Goal: Complete application form: Complete application form

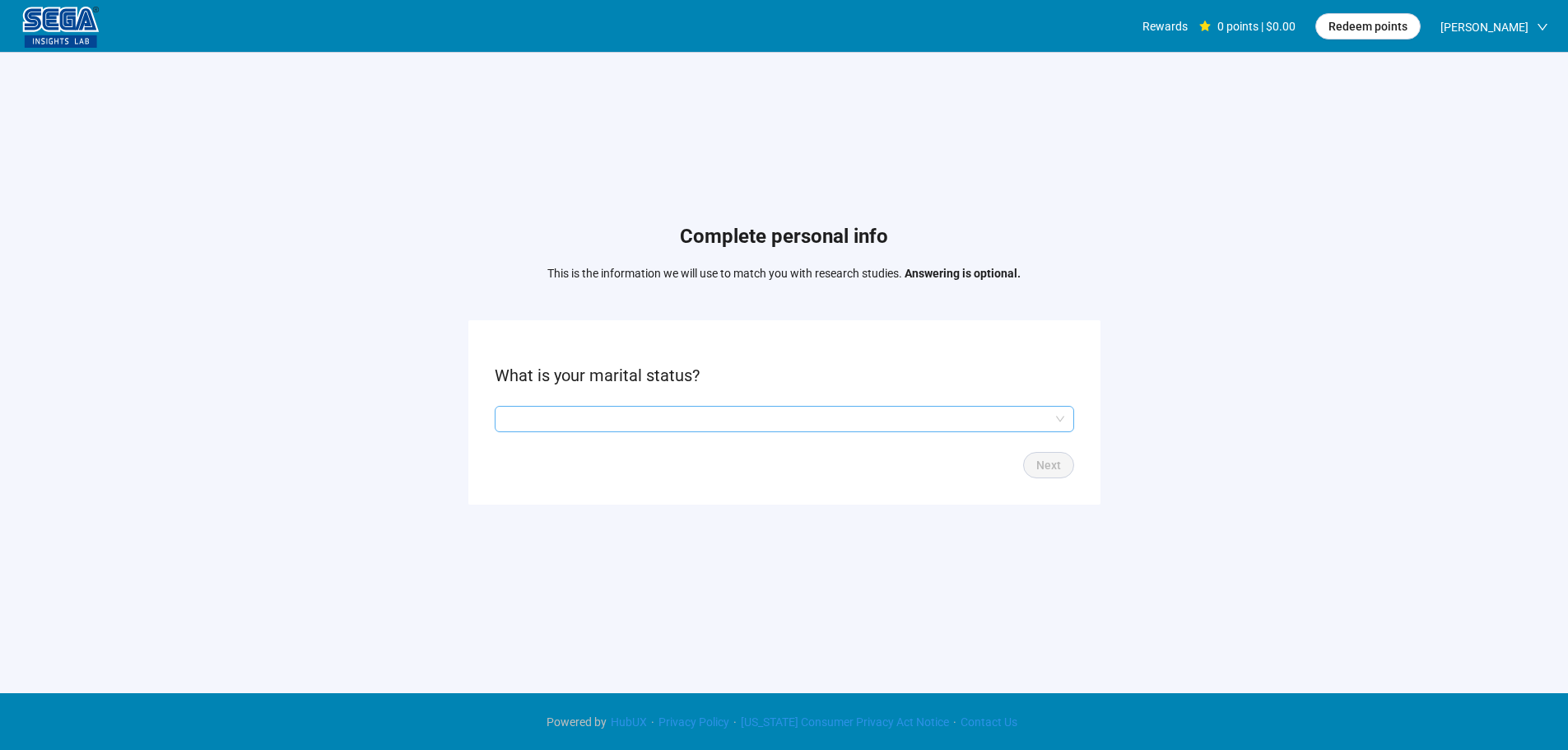
click at [733, 413] on input "search" at bounding box center [784, 418] width 560 height 25
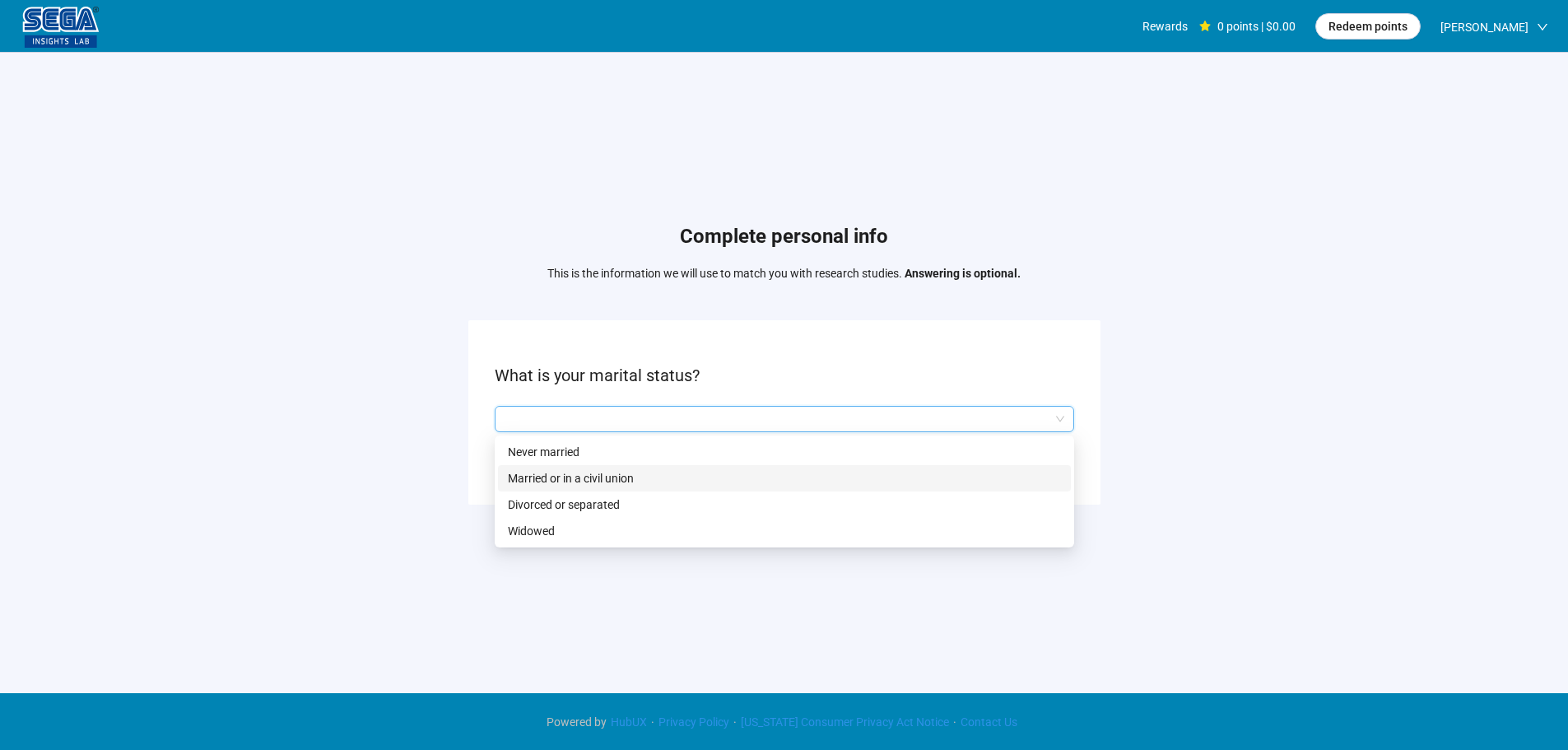
click at [576, 473] on p "Married or in a civil union" at bounding box center [784, 478] width 553 height 18
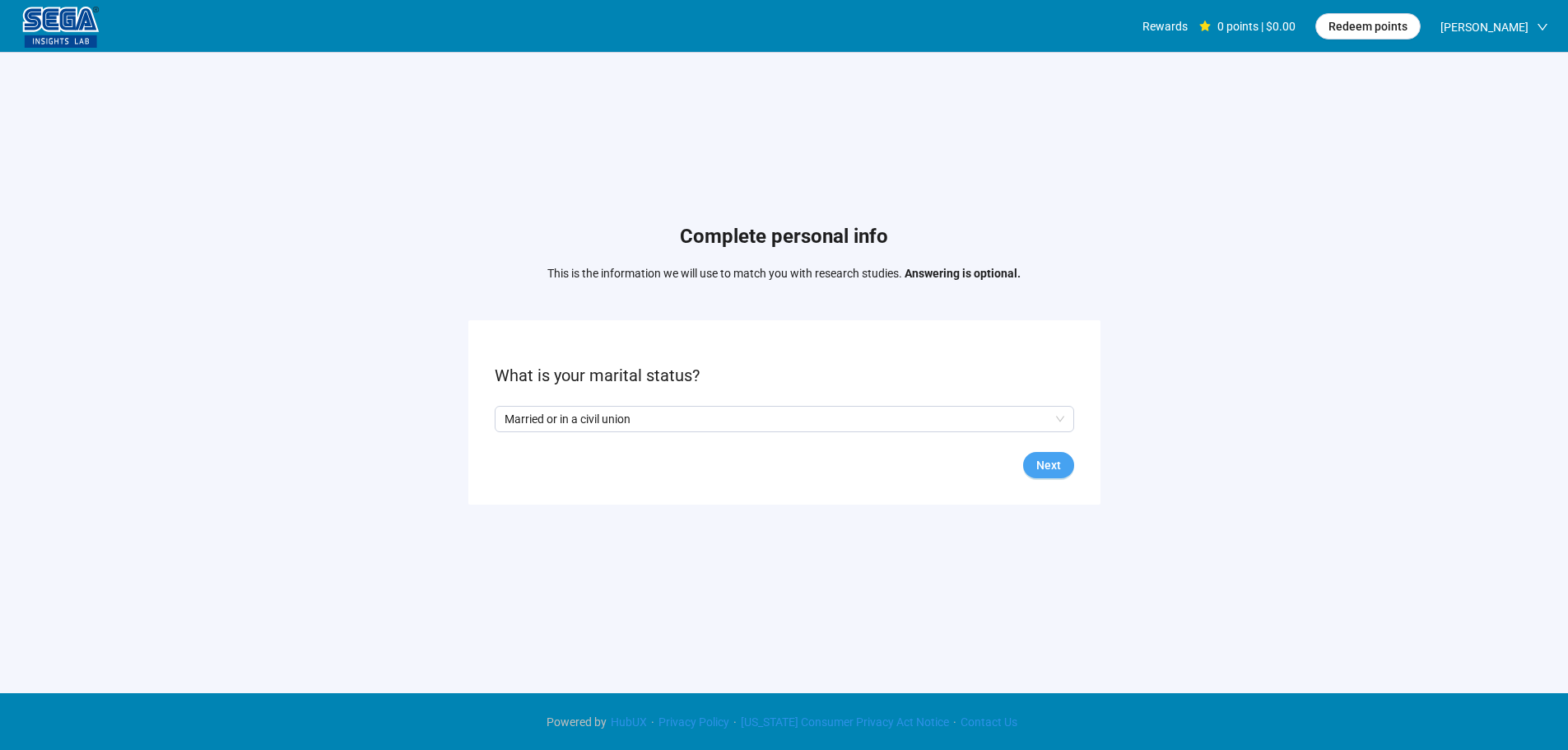
click at [1030, 471] on button "Next" at bounding box center [1048, 465] width 51 height 26
click at [617, 412] on input "search" at bounding box center [784, 418] width 560 height 25
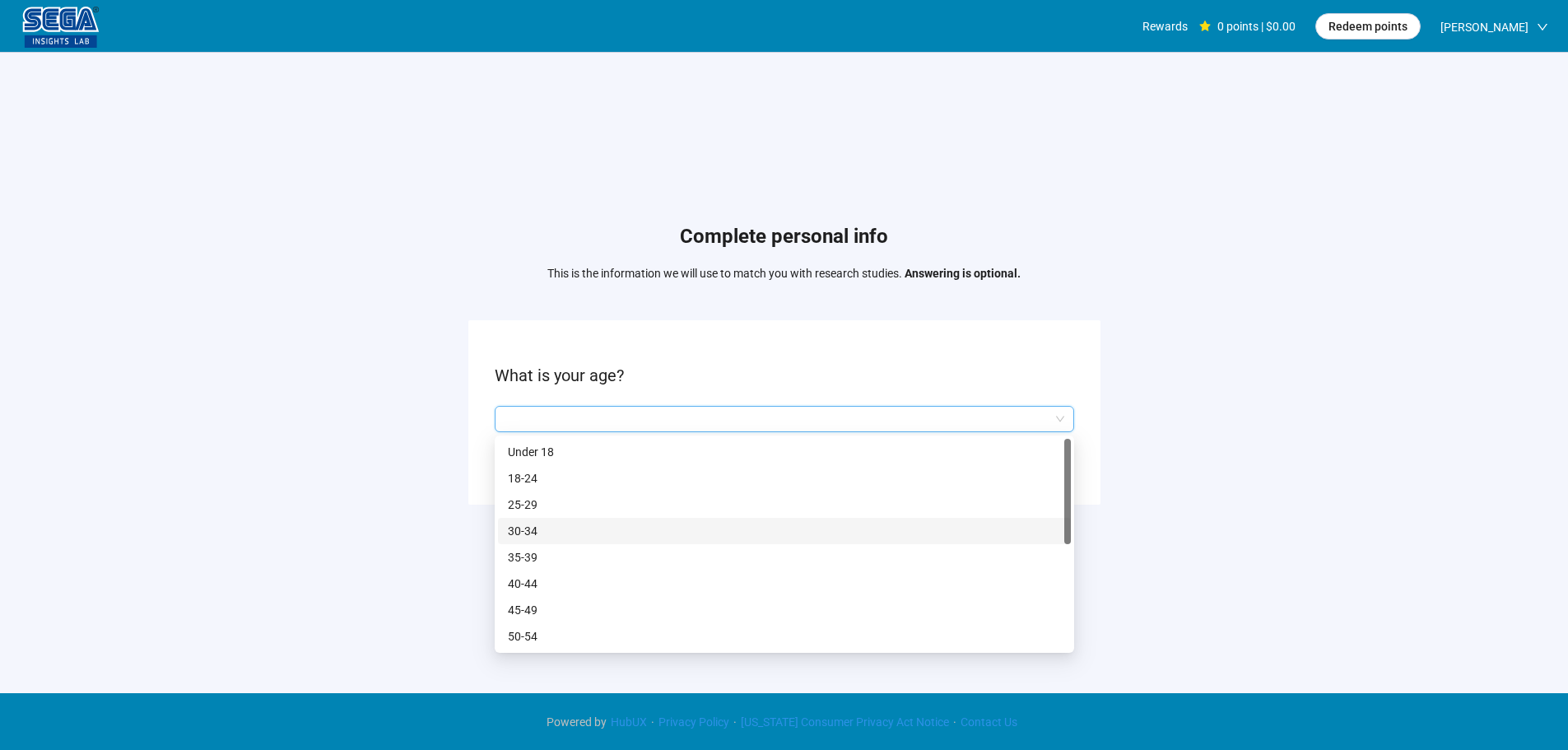
click at [554, 538] on p "30-34" at bounding box center [784, 531] width 553 height 18
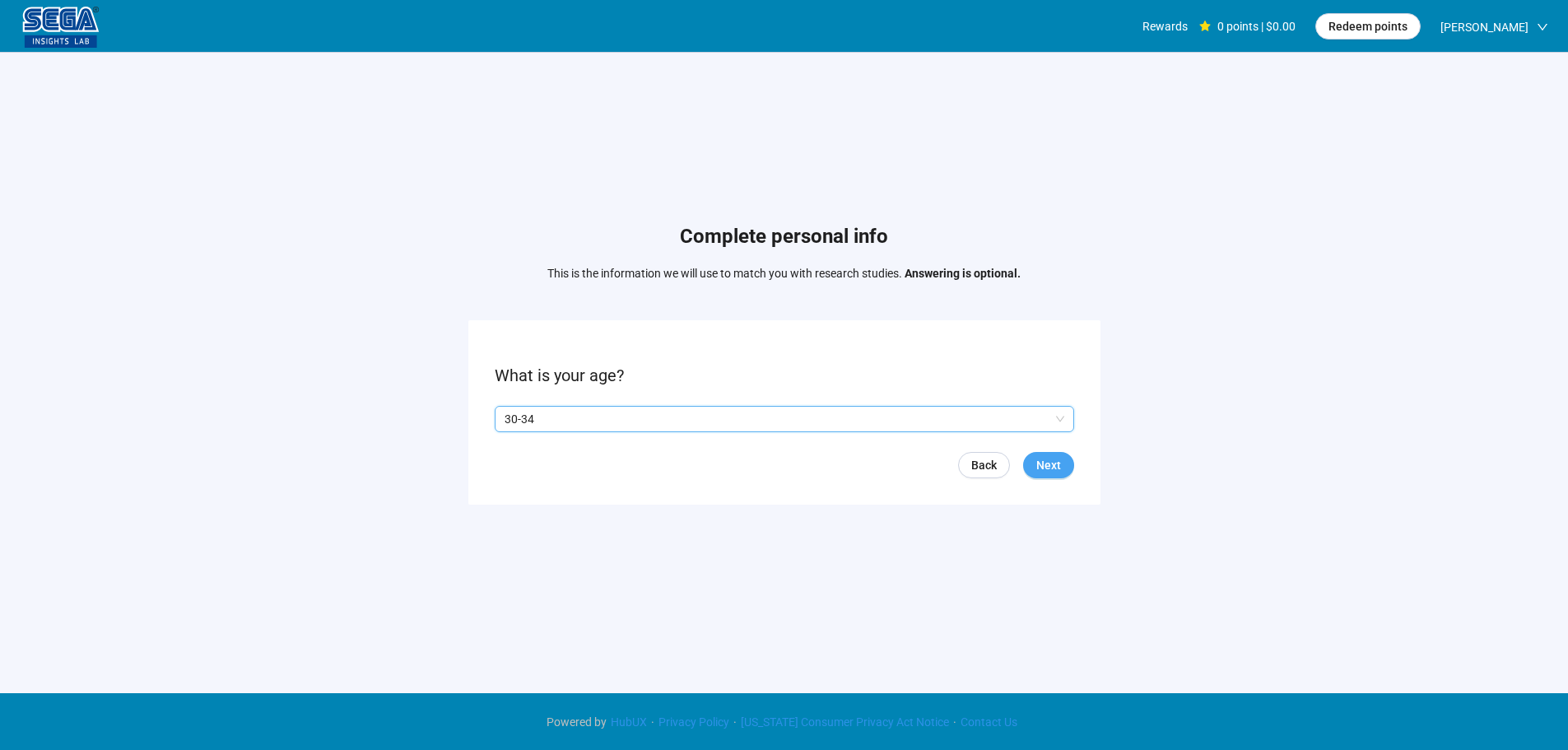
click at [1067, 471] on button "Next" at bounding box center [1048, 465] width 51 height 26
click at [506, 422] on span at bounding box center [501, 418] width 13 height 13
click at [1041, 465] on span "Next" at bounding box center [1048, 464] width 25 height 18
click at [711, 404] on form "What is your employment status? Back Next" at bounding box center [784, 411] width 632 height 183
click at [688, 417] on input "search" at bounding box center [784, 418] width 560 height 25
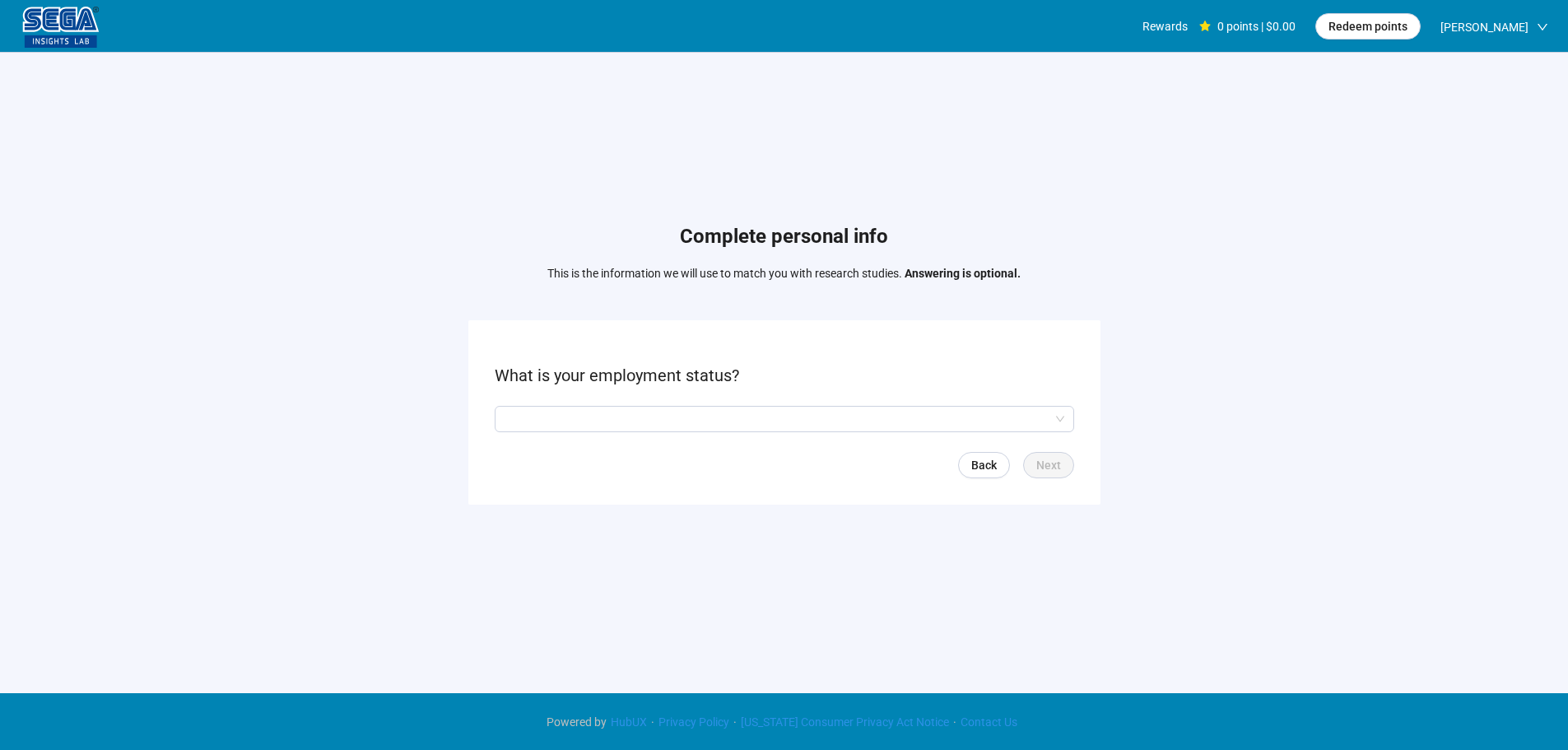
click at [653, 423] on input "search" at bounding box center [784, 418] width 560 height 25
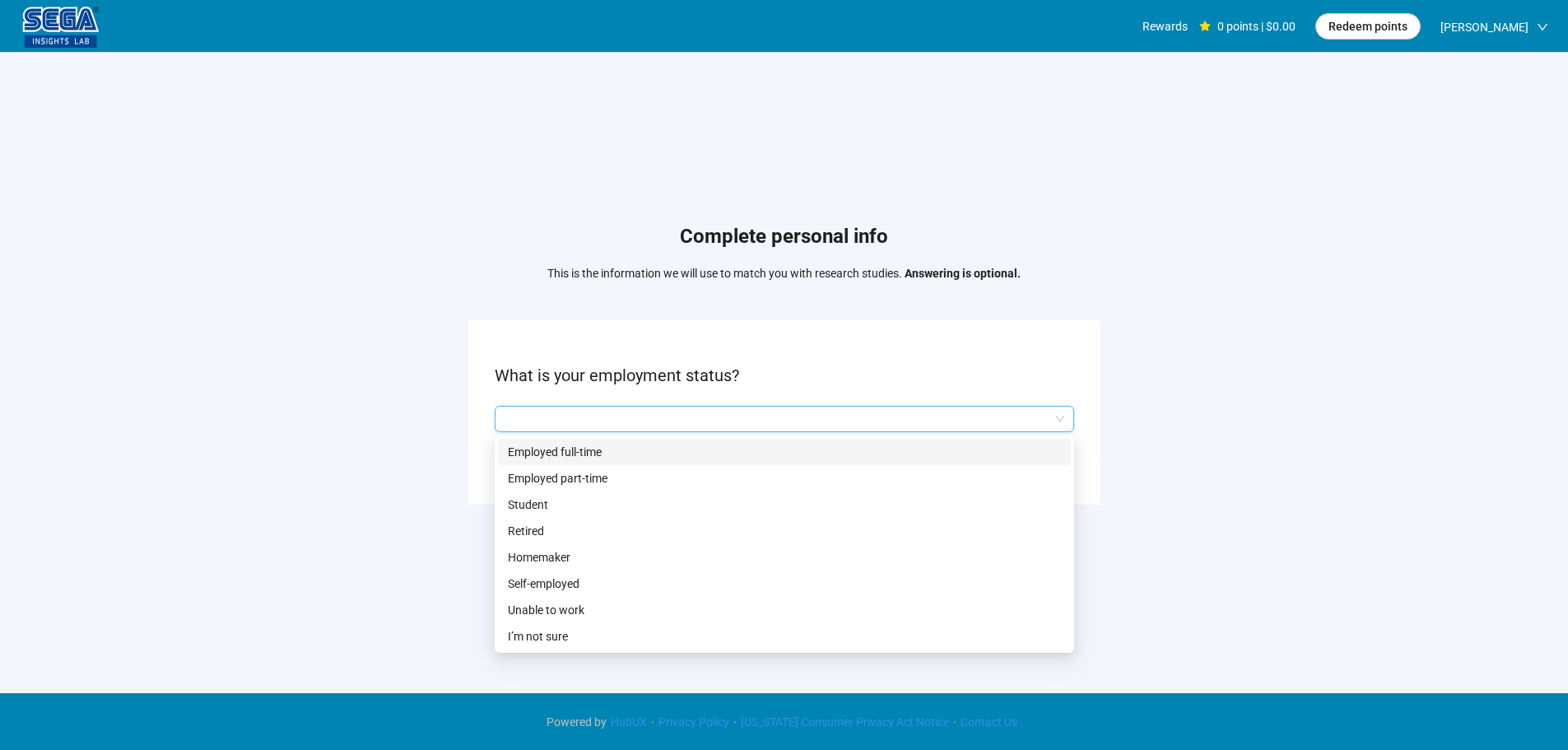
scroll to position [1, 0]
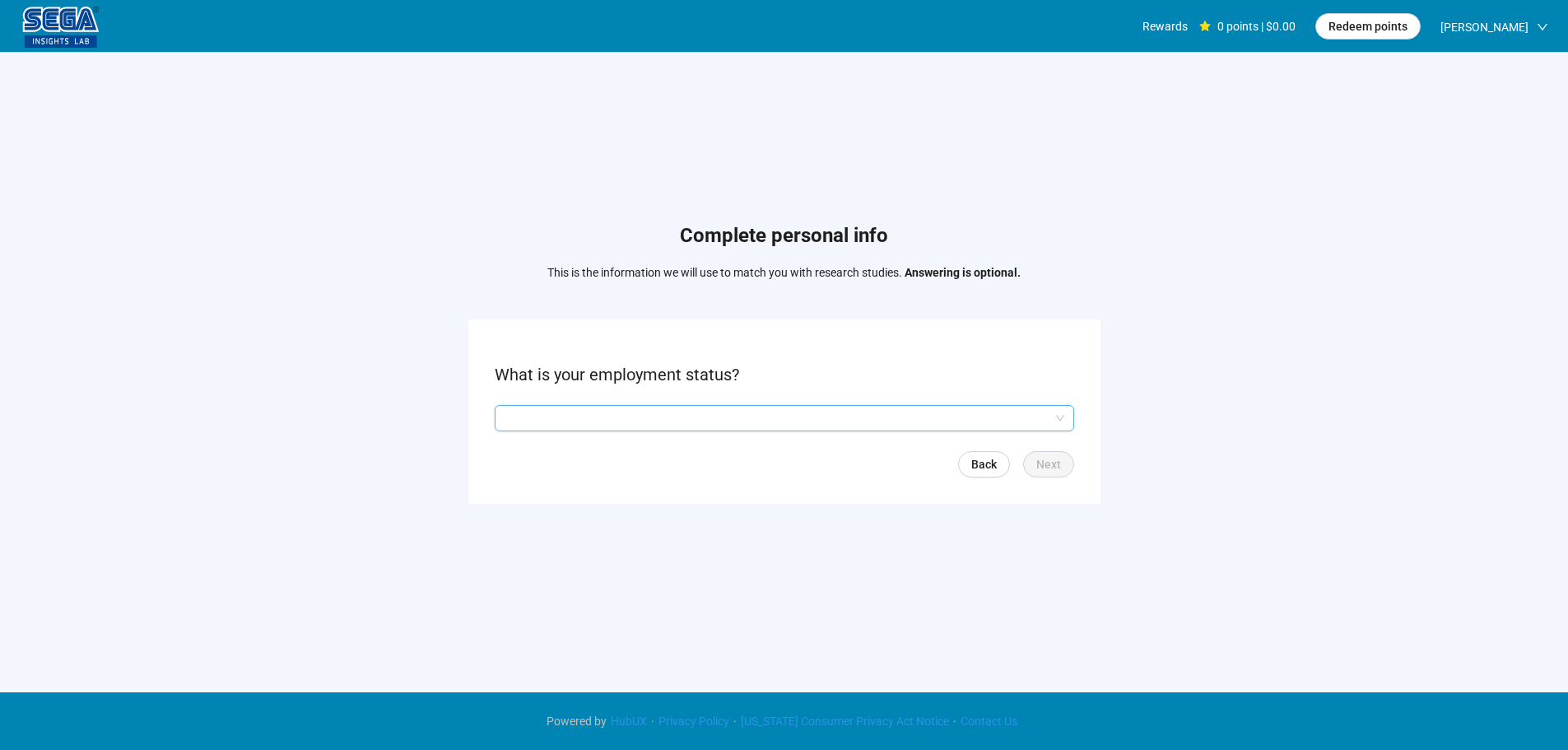
click at [668, 419] on input "search" at bounding box center [784, 418] width 560 height 25
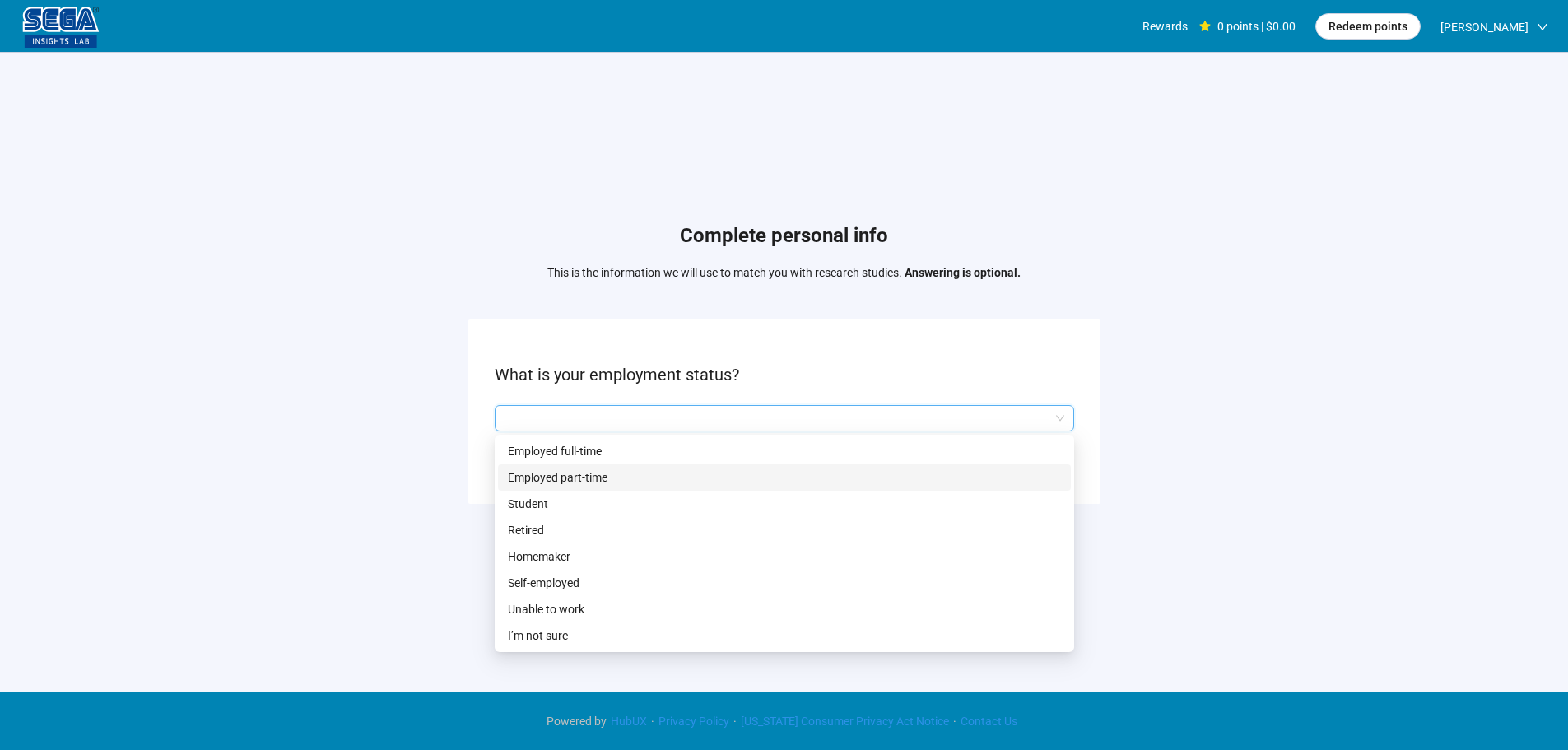
click at [590, 455] on p "Employed full-time" at bounding box center [784, 451] width 553 height 18
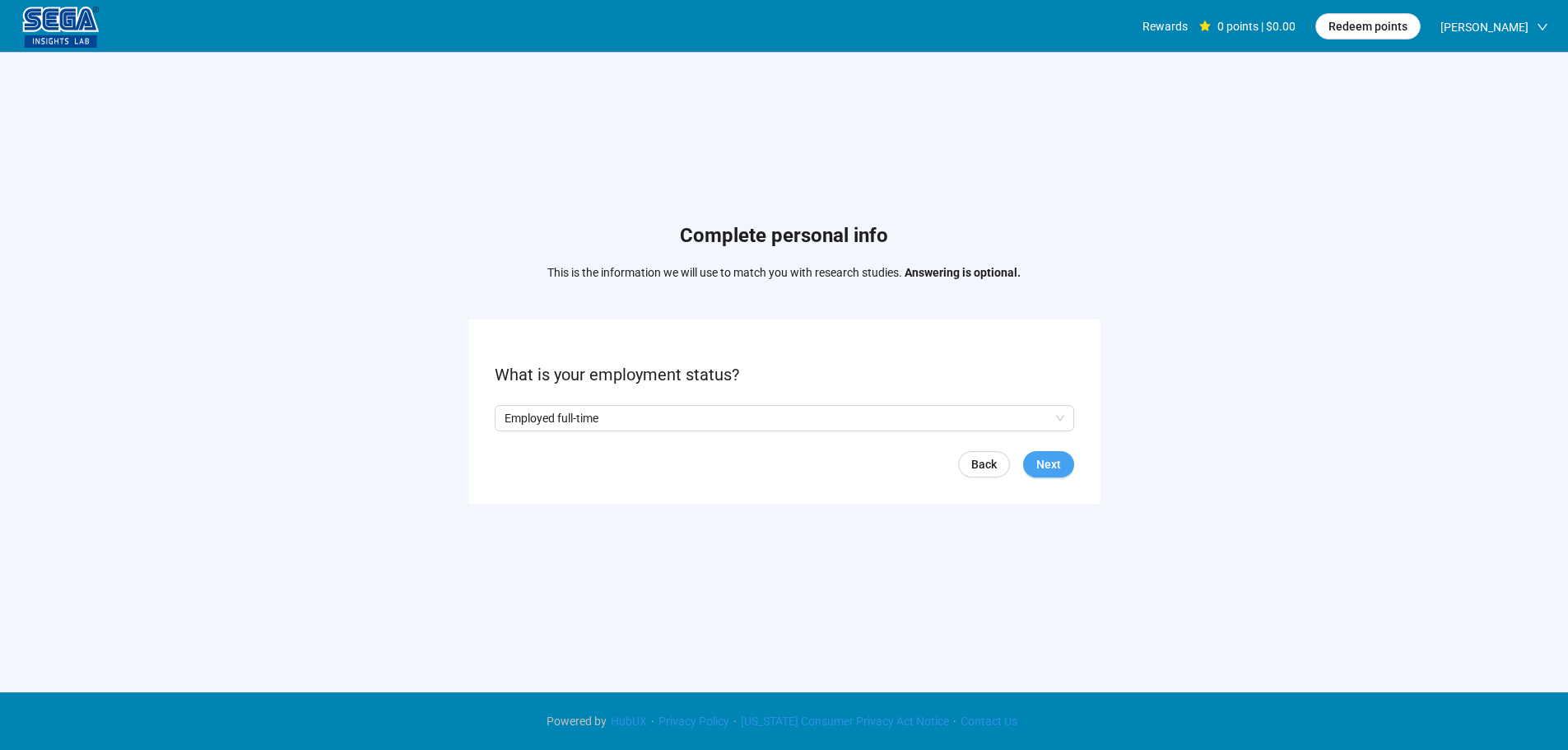
click at [1037, 458] on span "Next" at bounding box center [1048, 463] width 25 height 18
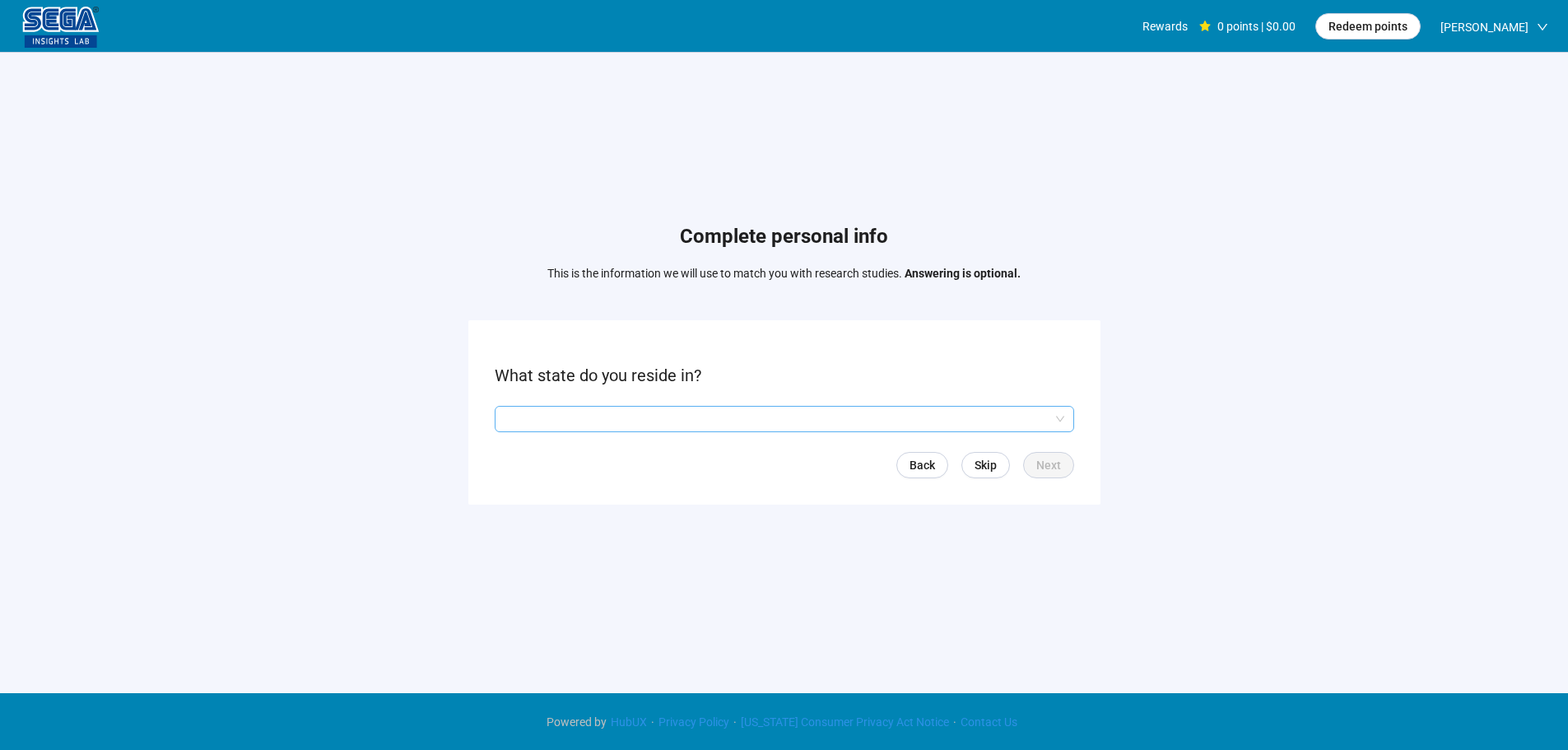
click at [594, 406] on input "search" at bounding box center [784, 418] width 560 height 25
click at [611, 423] on input "search" at bounding box center [784, 418] width 560 height 25
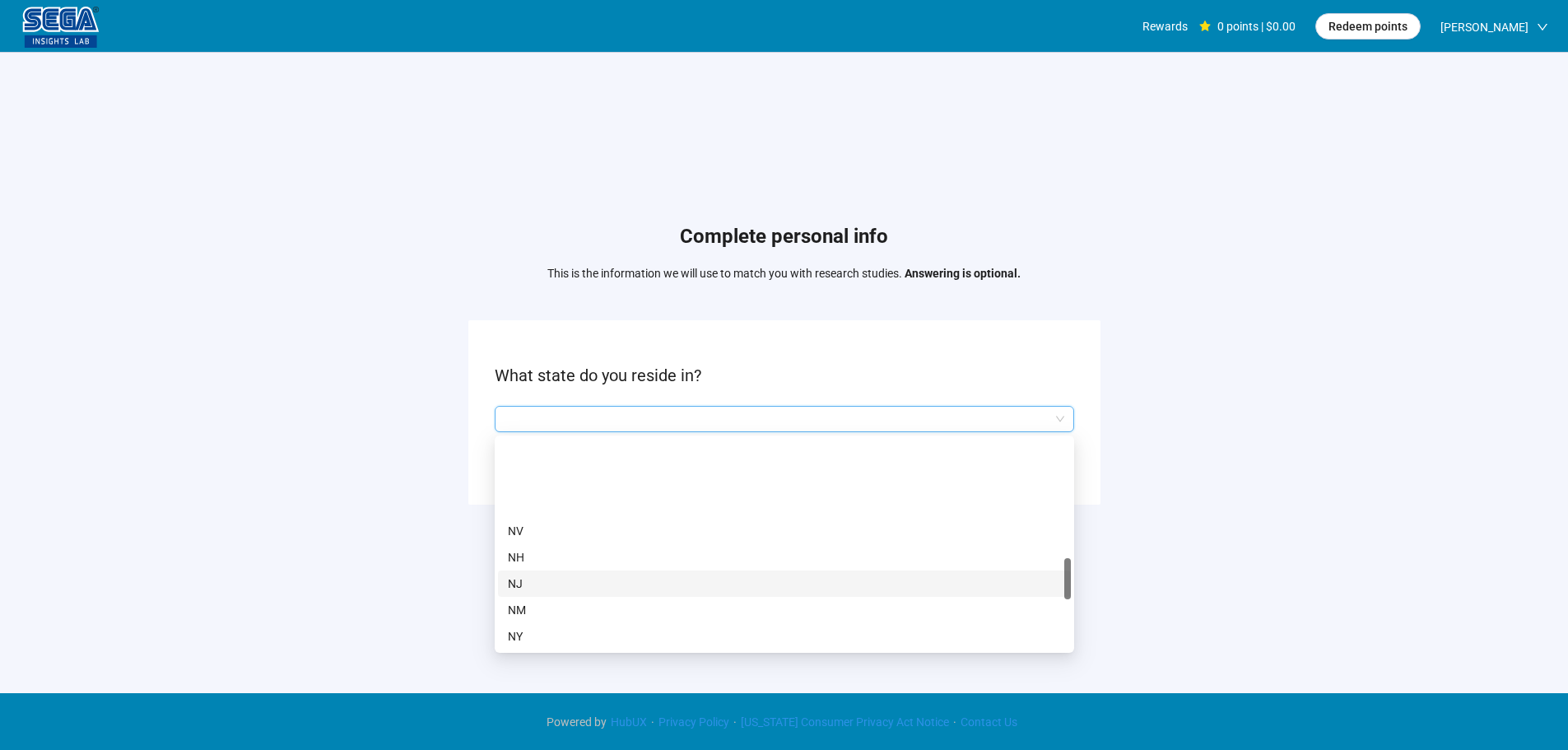
scroll to position [741, 0]
drag, startPoint x: 509, startPoint y: 580, endPoint x: 529, endPoint y: 580, distance: 20.0
click at [512, 580] on p "NC" at bounding box center [784, 579] width 553 height 18
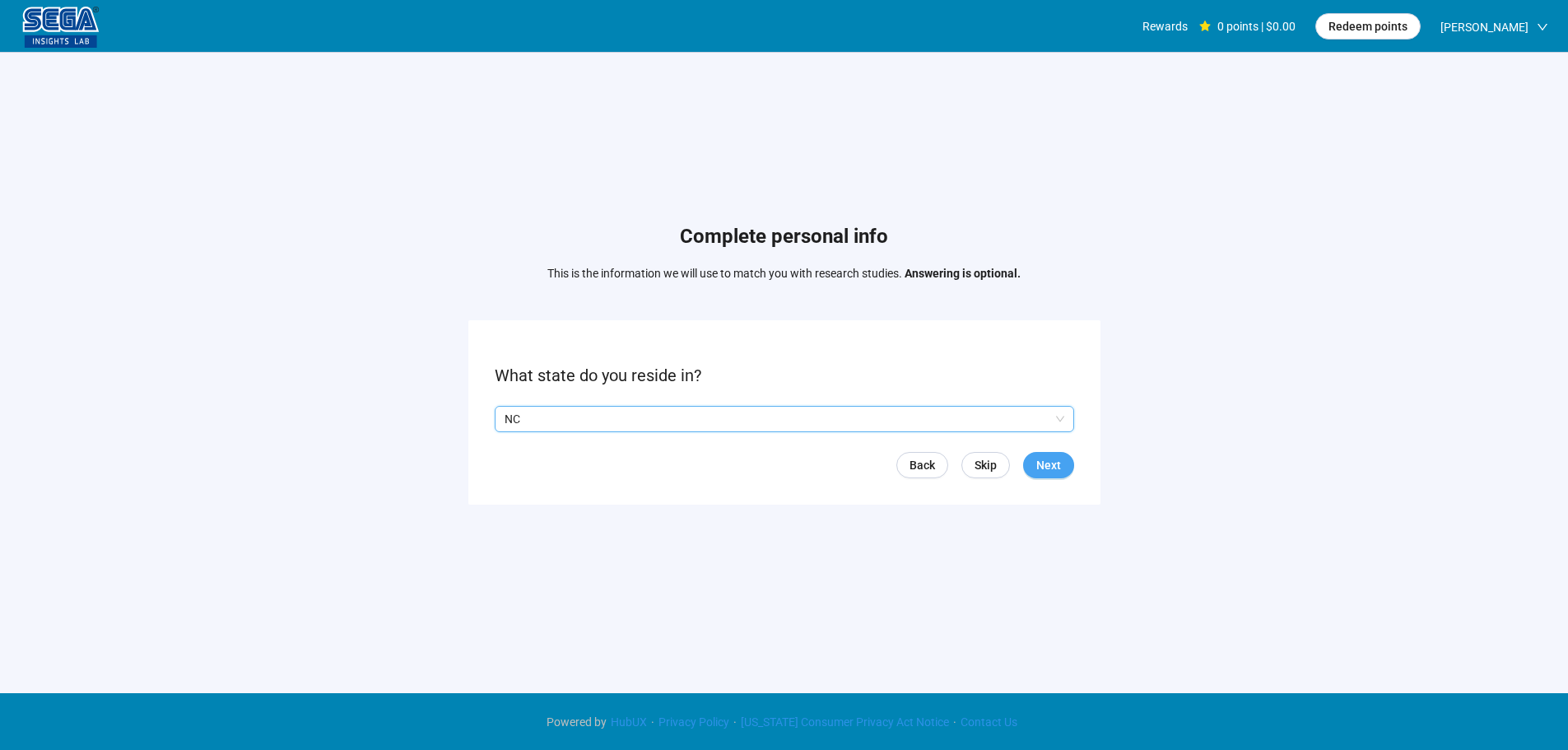
click at [1048, 462] on span "Next" at bounding box center [1048, 464] width 25 height 18
click at [592, 409] on input "search" at bounding box center [784, 418] width 560 height 25
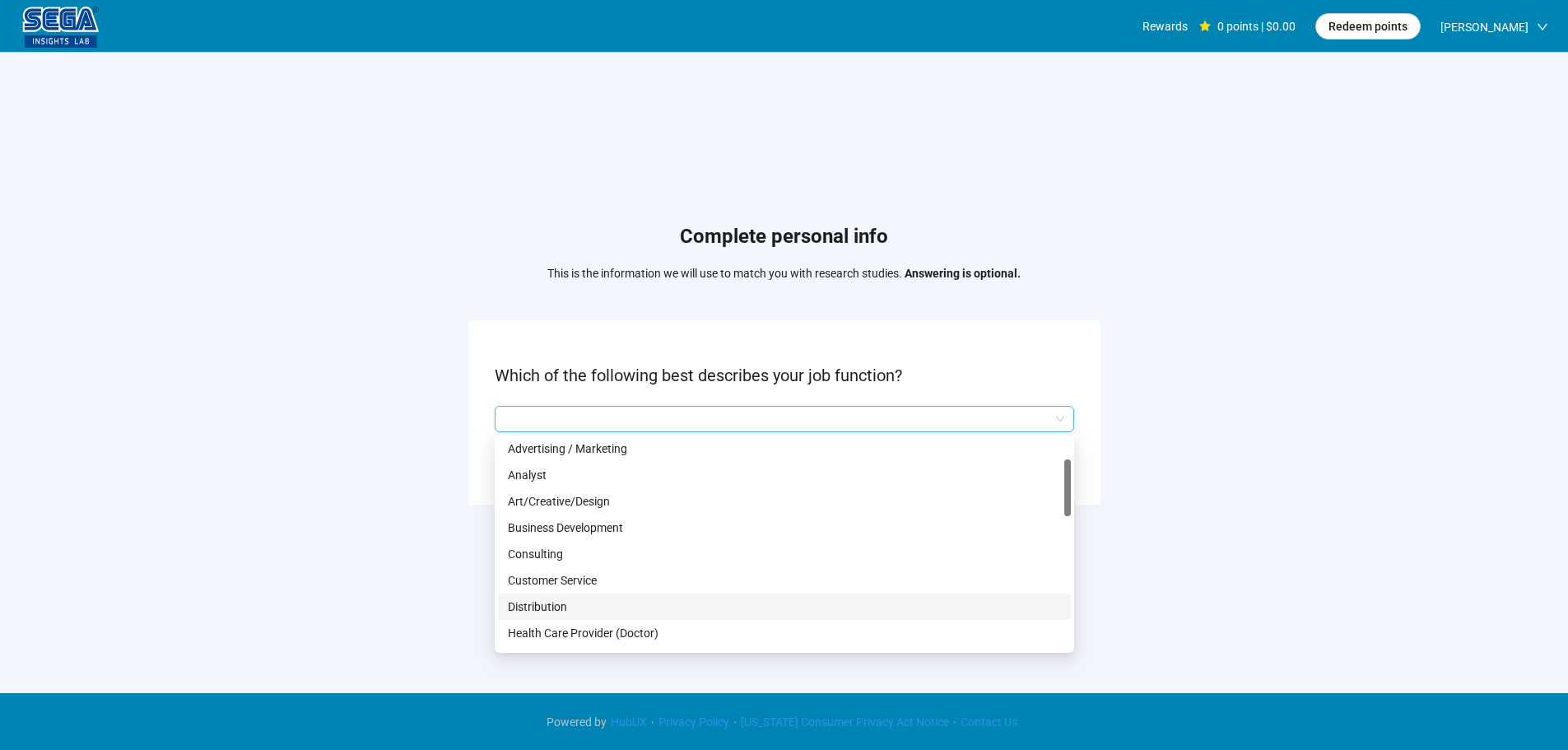
scroll to position [247, 0]
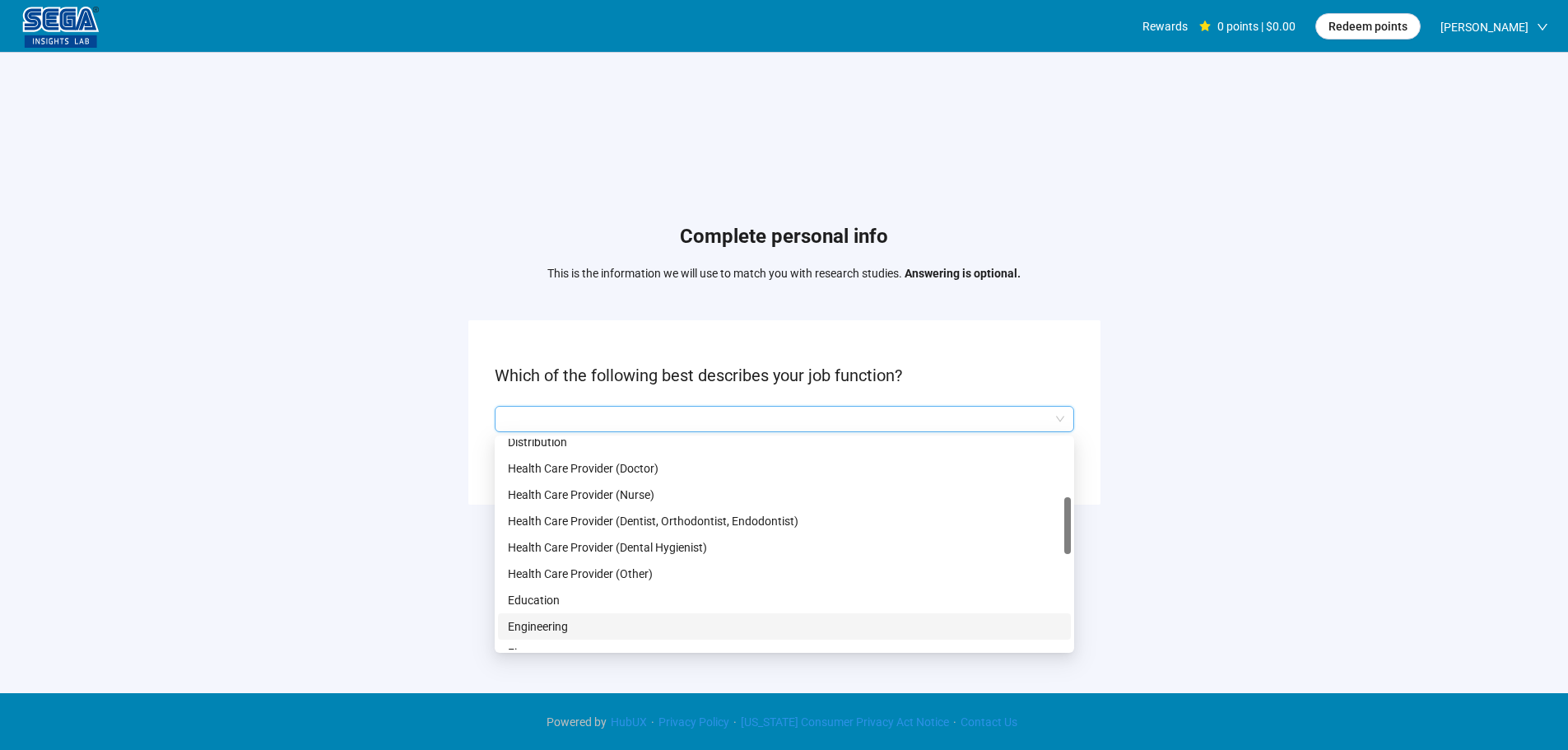
click at [557, 626] on p "Engineering" at bounding box center [784, 625] width 553 height 18
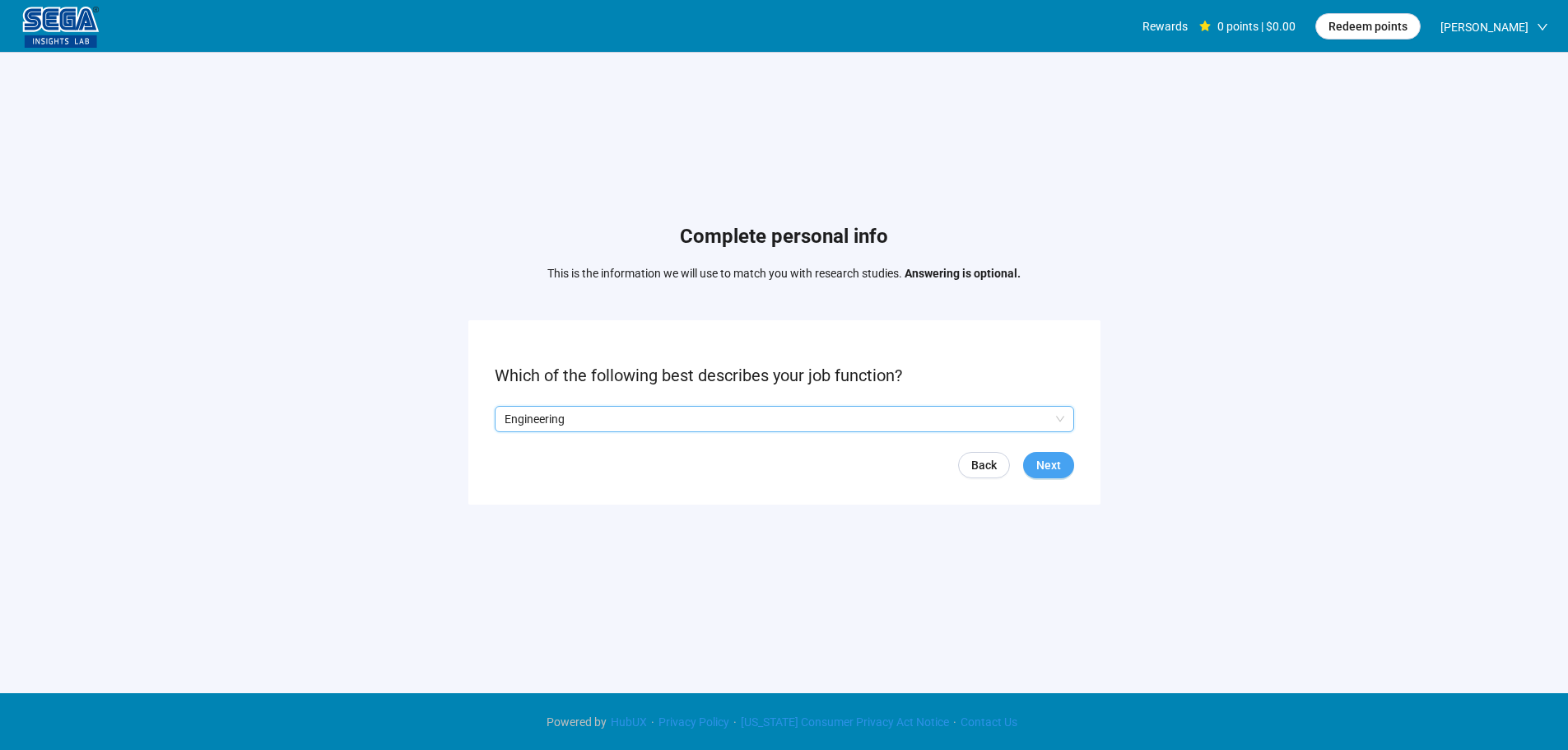
click at [1053, 451] on form "Which of the following best describes your job function? Q2hhcmFjdGVyaXN0aWNBbn…" at bounding box center [784, 411] width 632 height 183
click at [1049, 463] on span "Next" at bounding box center [1048, 464] width 25 height 18
click at [609, 411] on input "search" at bounding box center [784, 418] width 560 height 25
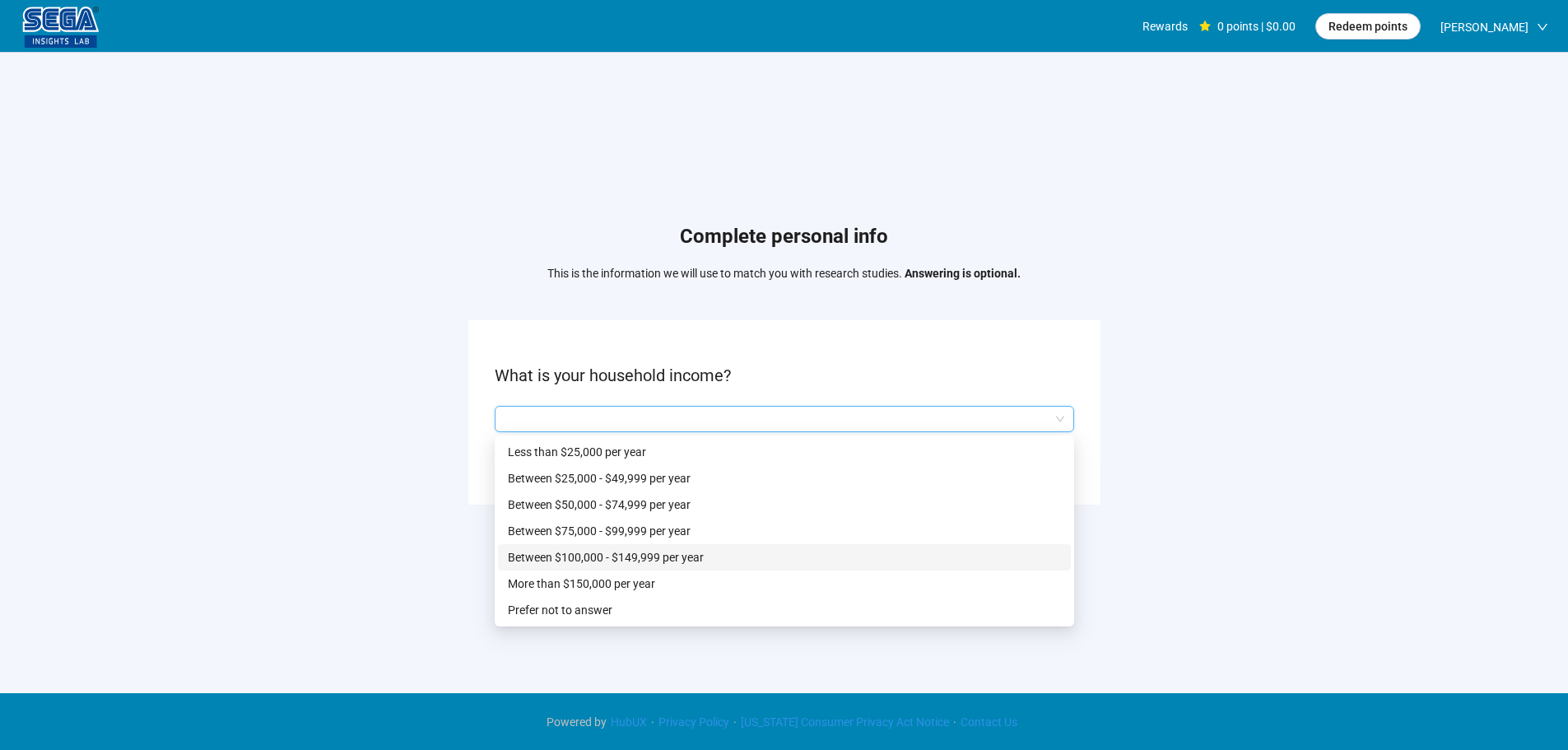
scroll to position [1, 0]
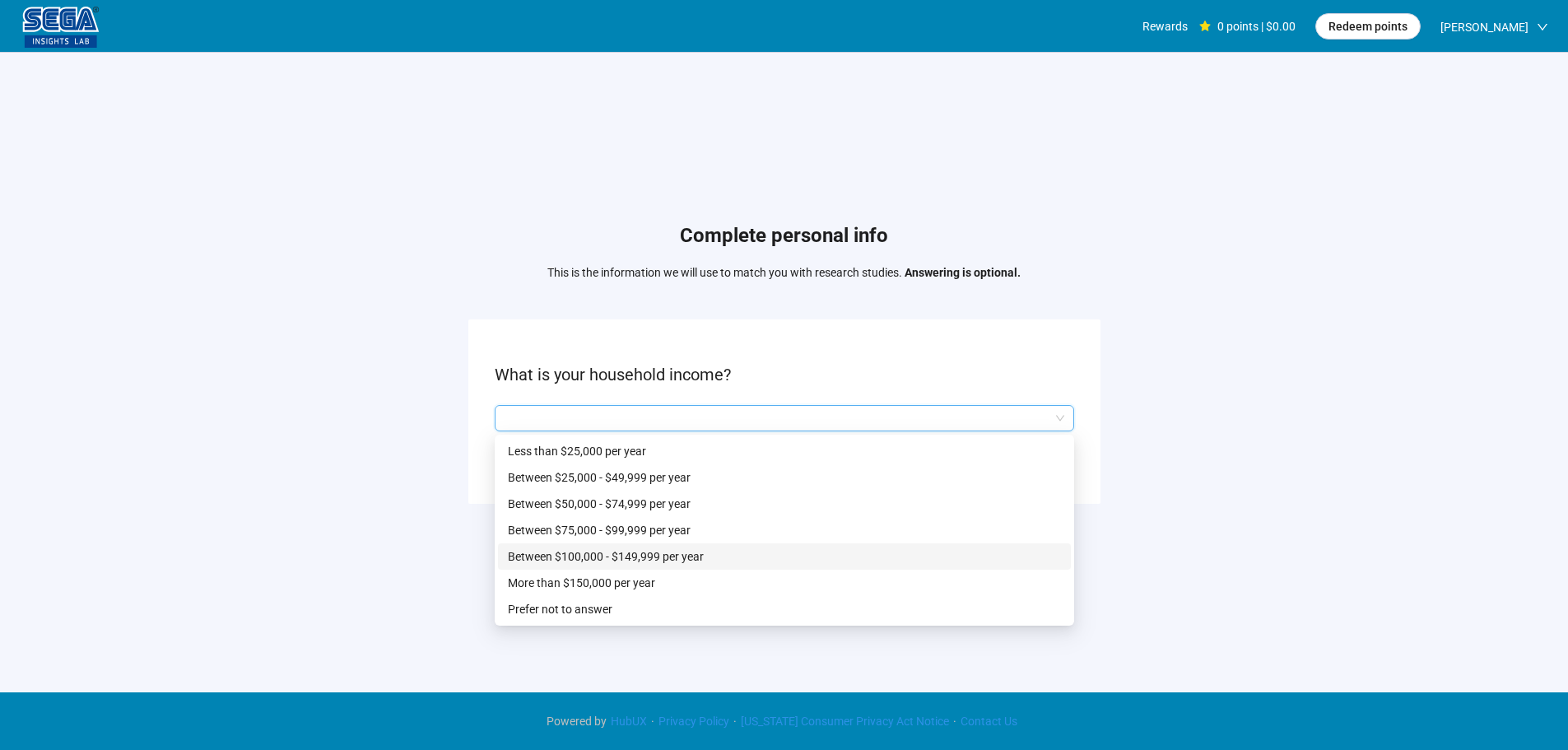
click at [597, 553] on p "Between $100,000 - $149,999 per year" at bounding box center [784, 555] width 553 height 18
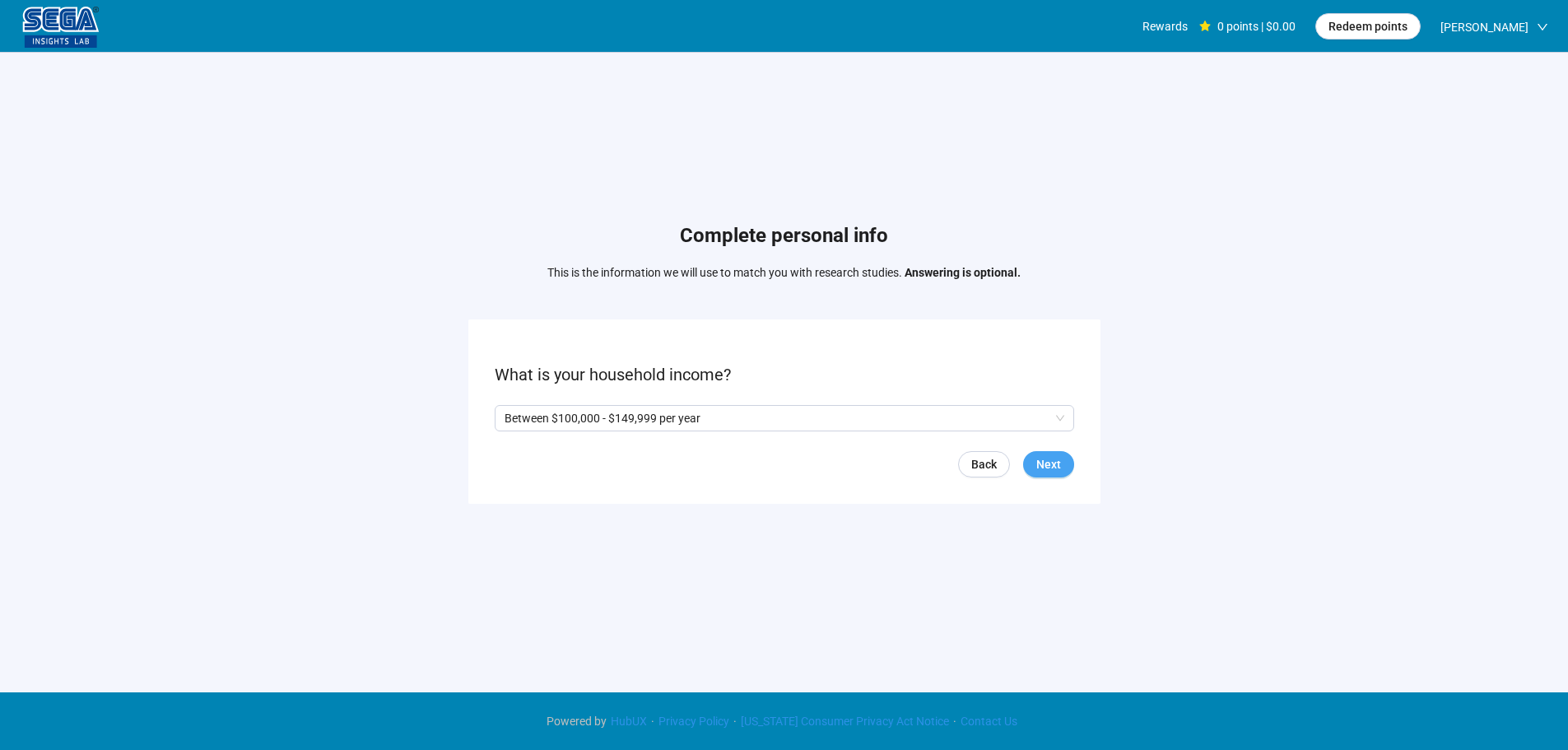
click at [1038, 453] on button "Next" at bounding box center [1048, 464] width 51 height 26
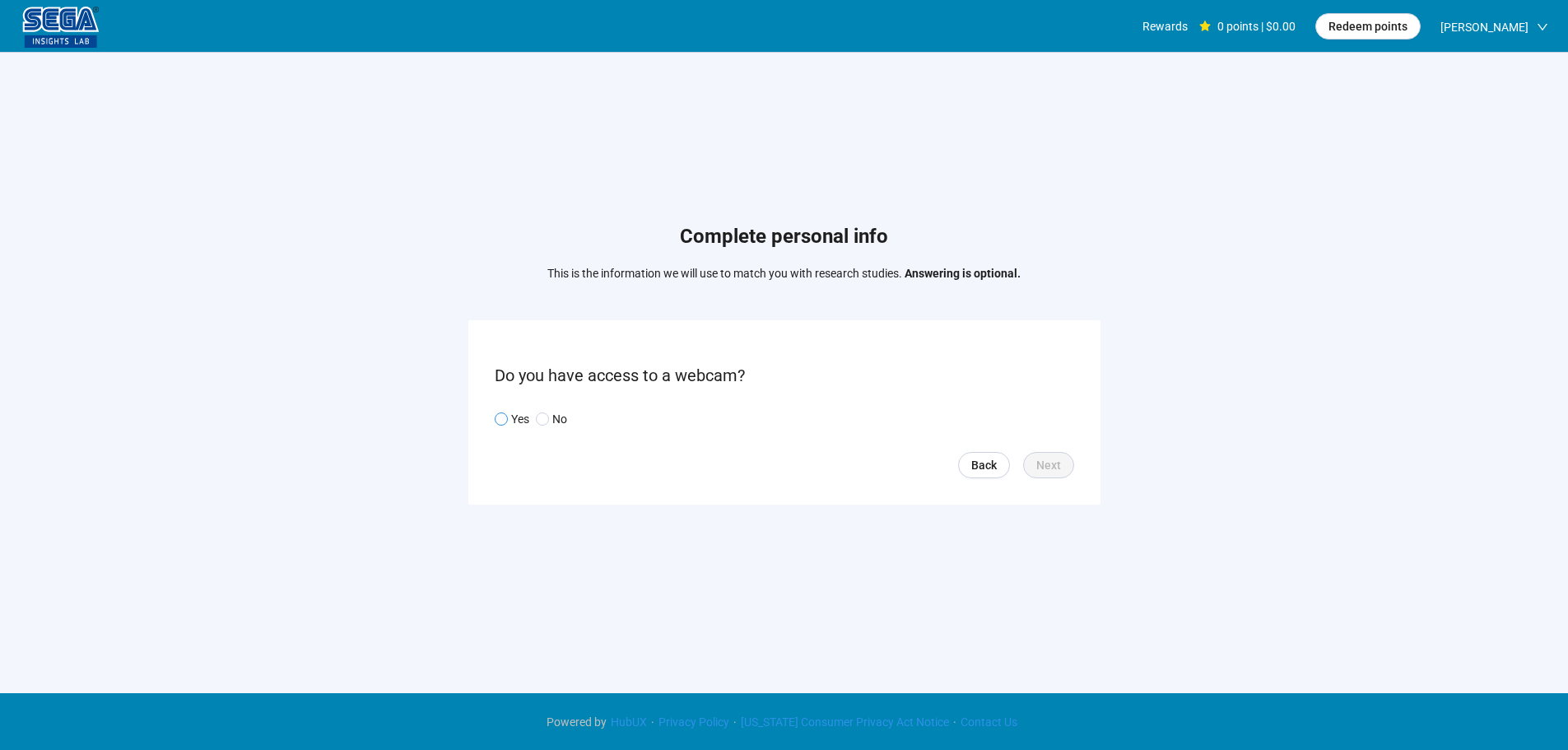
click at [515, 416] on p "Yes" at bounding box center [520, 418] width 18 height 18
click at [1048, 454] on button "Next" at bounding box center [1048, 465] width 51 height 26
click at [580, 422] on input "search" at bounding box center [784, 418] width 560 height 25
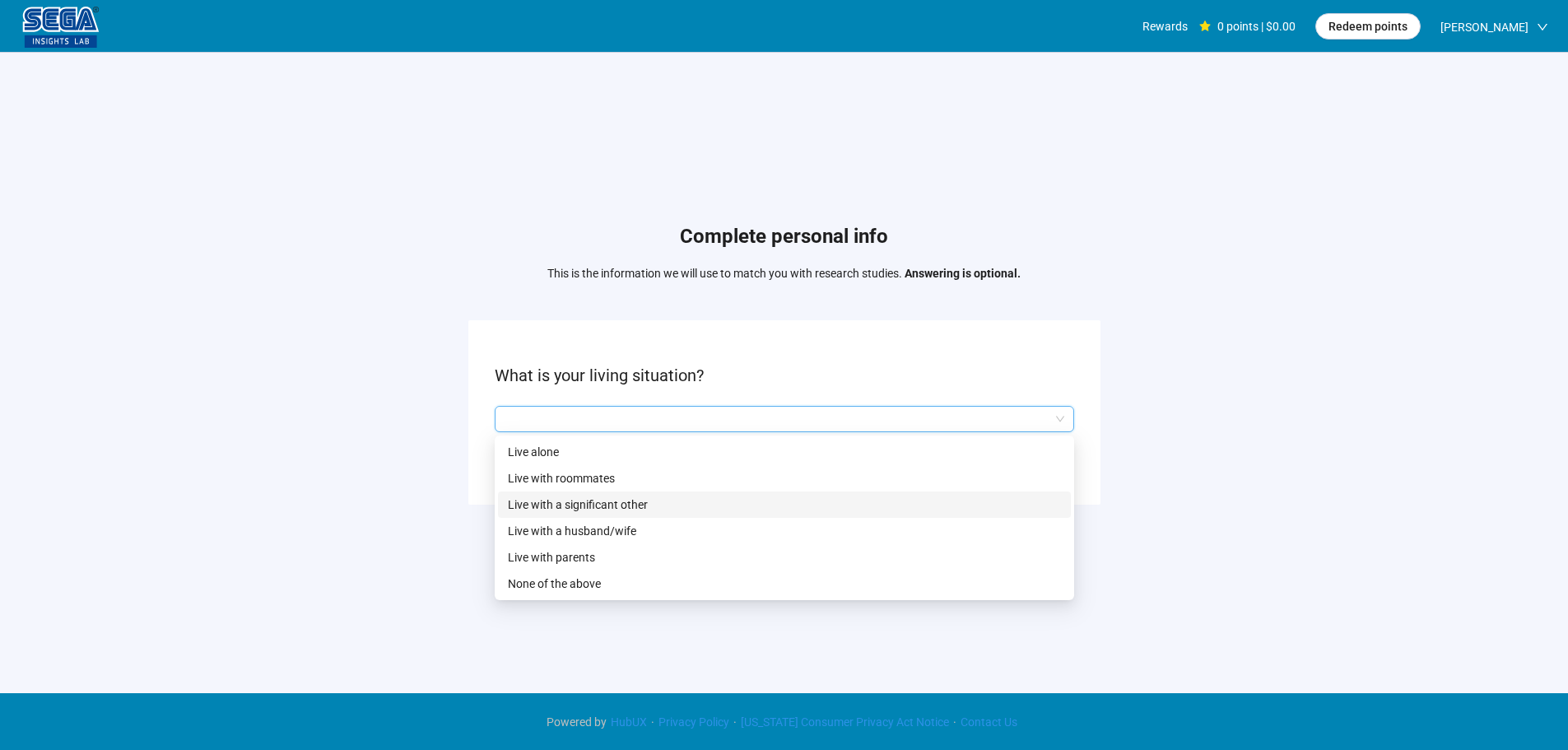
scroll to position [1, 0]
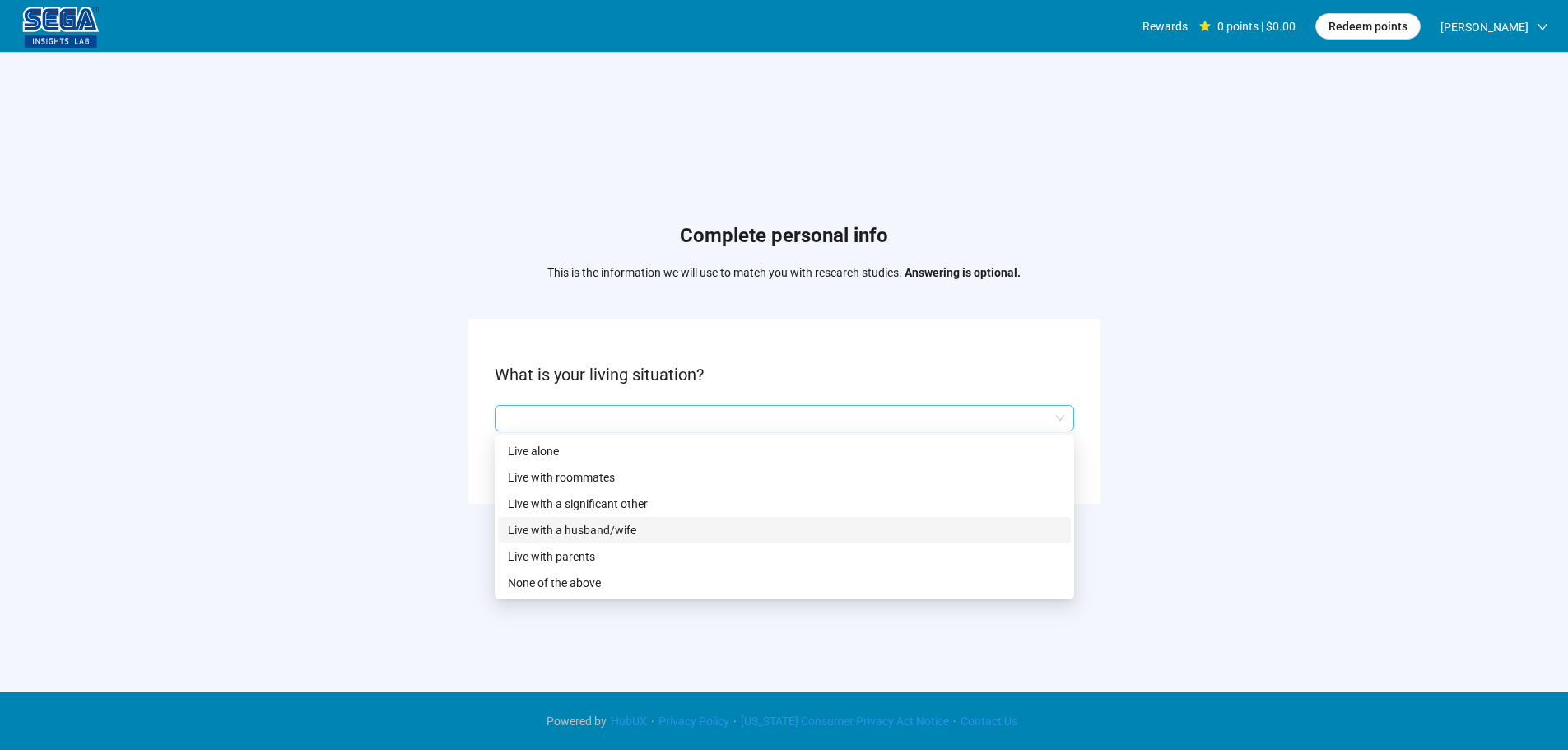
click at [601, 527] on p "Live with a husband/wife" at bounding box center [784, 530] width 553 height 18
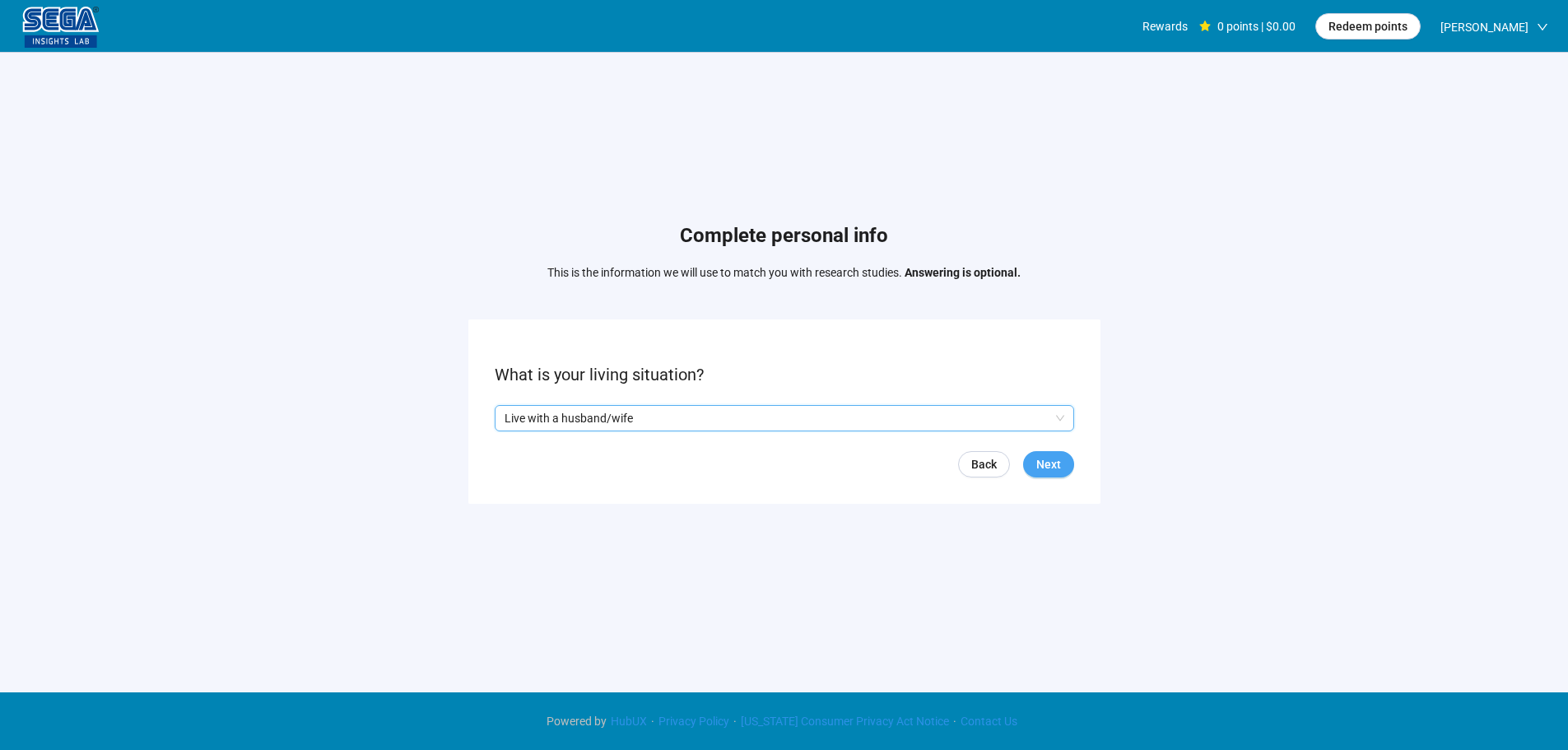
click at [1051, 464] on span "Next" at bounding box center [1048, 463] width 25 height 18
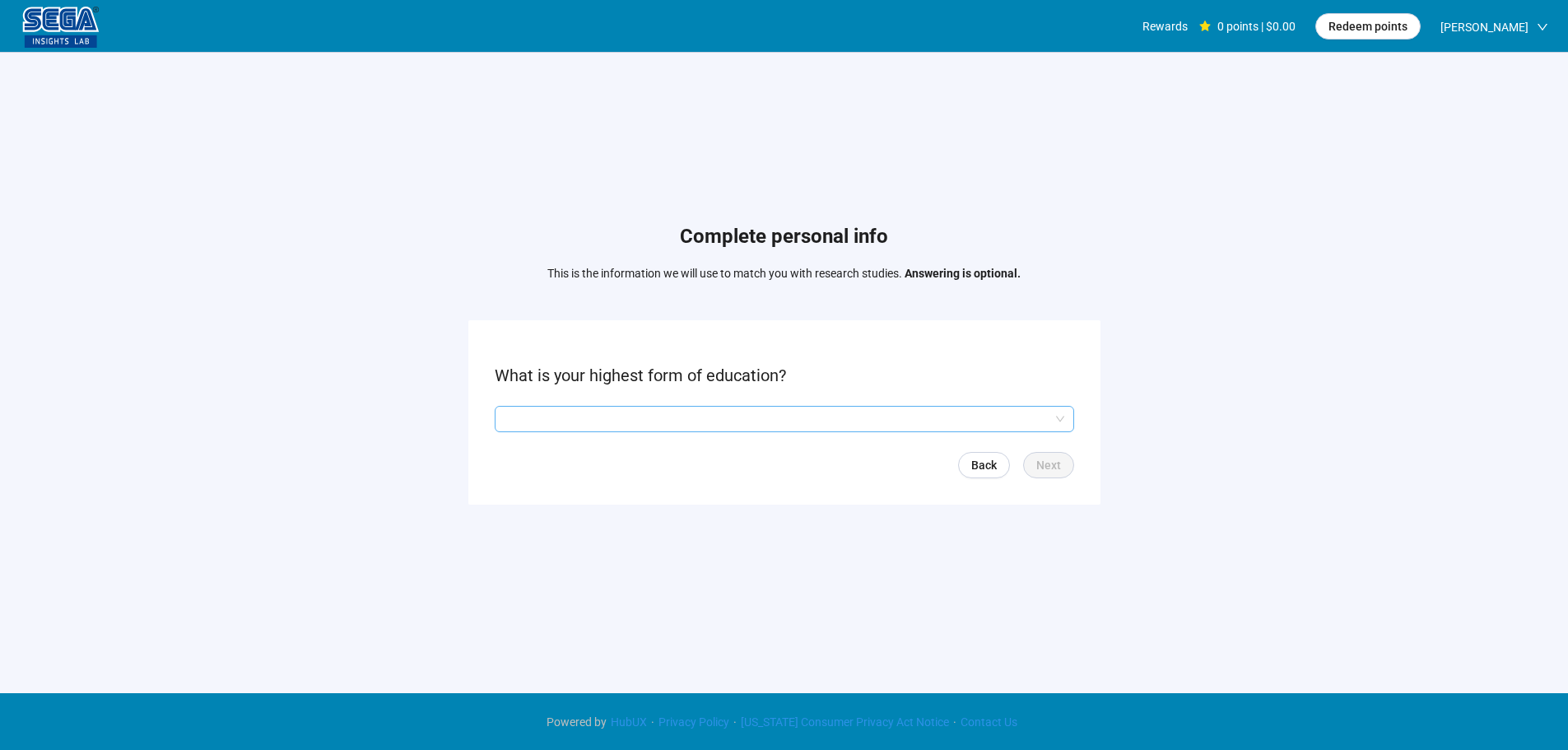
click at [577, 416] on input "search" at bounding box center [784, 418] width 560 height 25
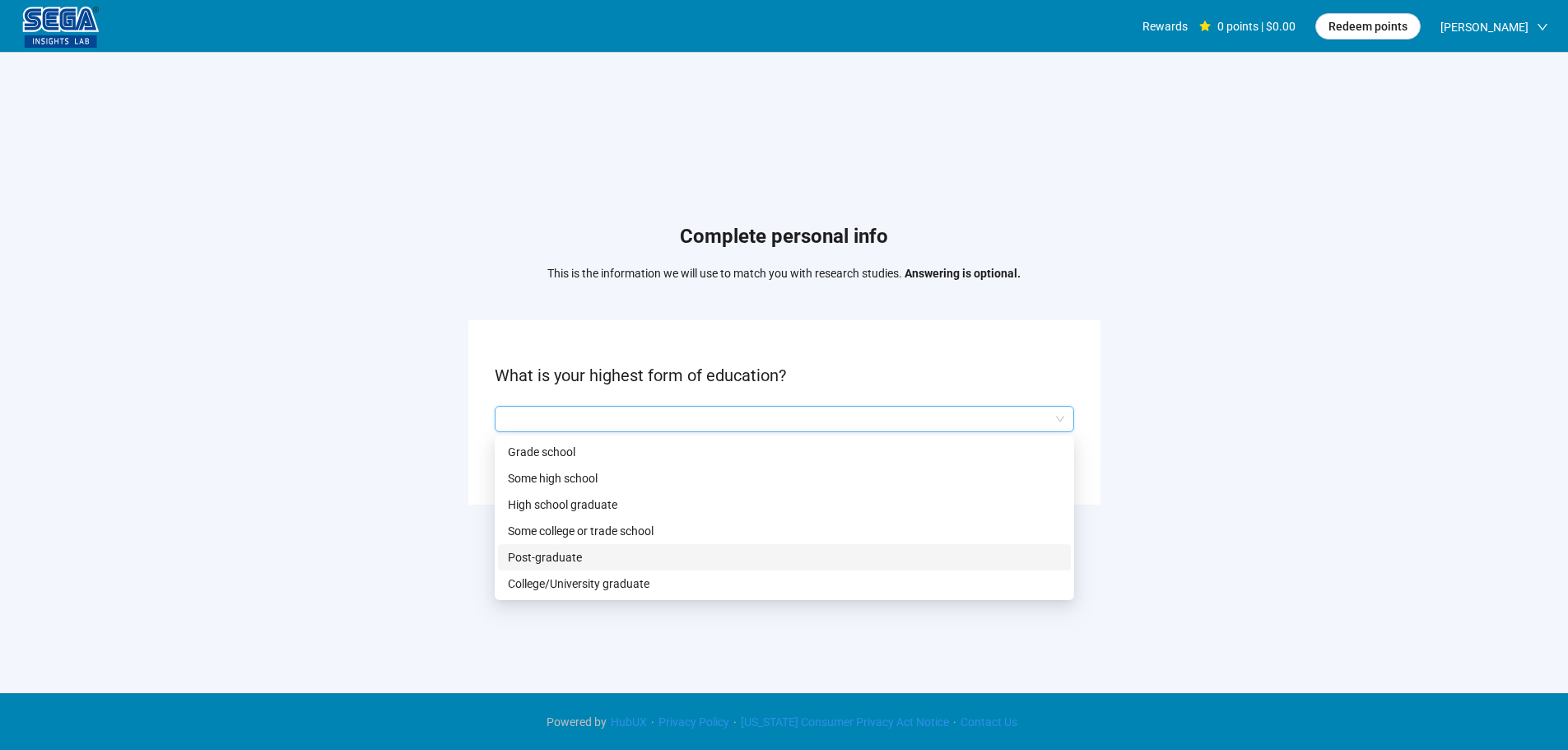
scroll to position [1, 0]
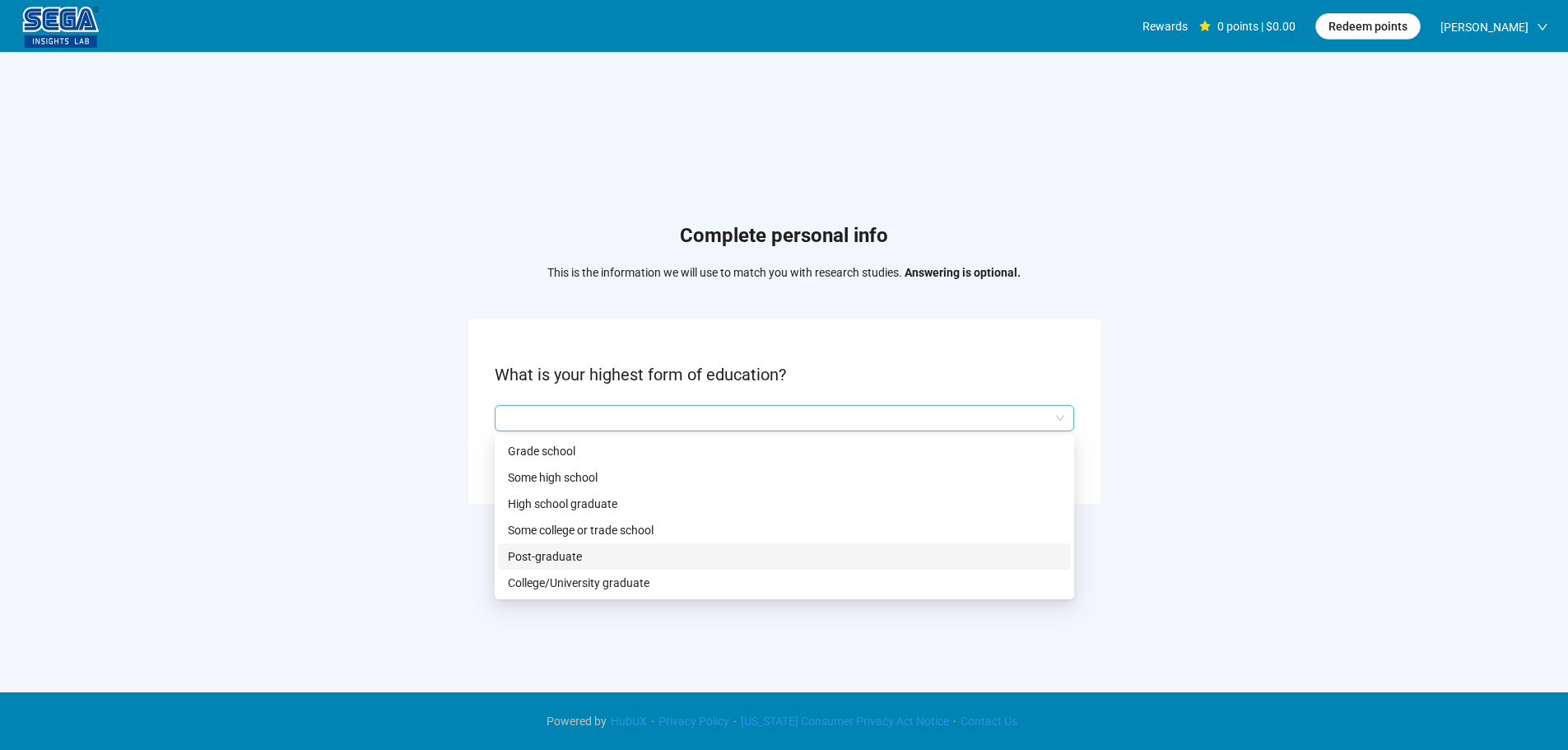
click at [557, 578] on p "College/University graduate" at bounding box center [784, 582] width 553 height 18
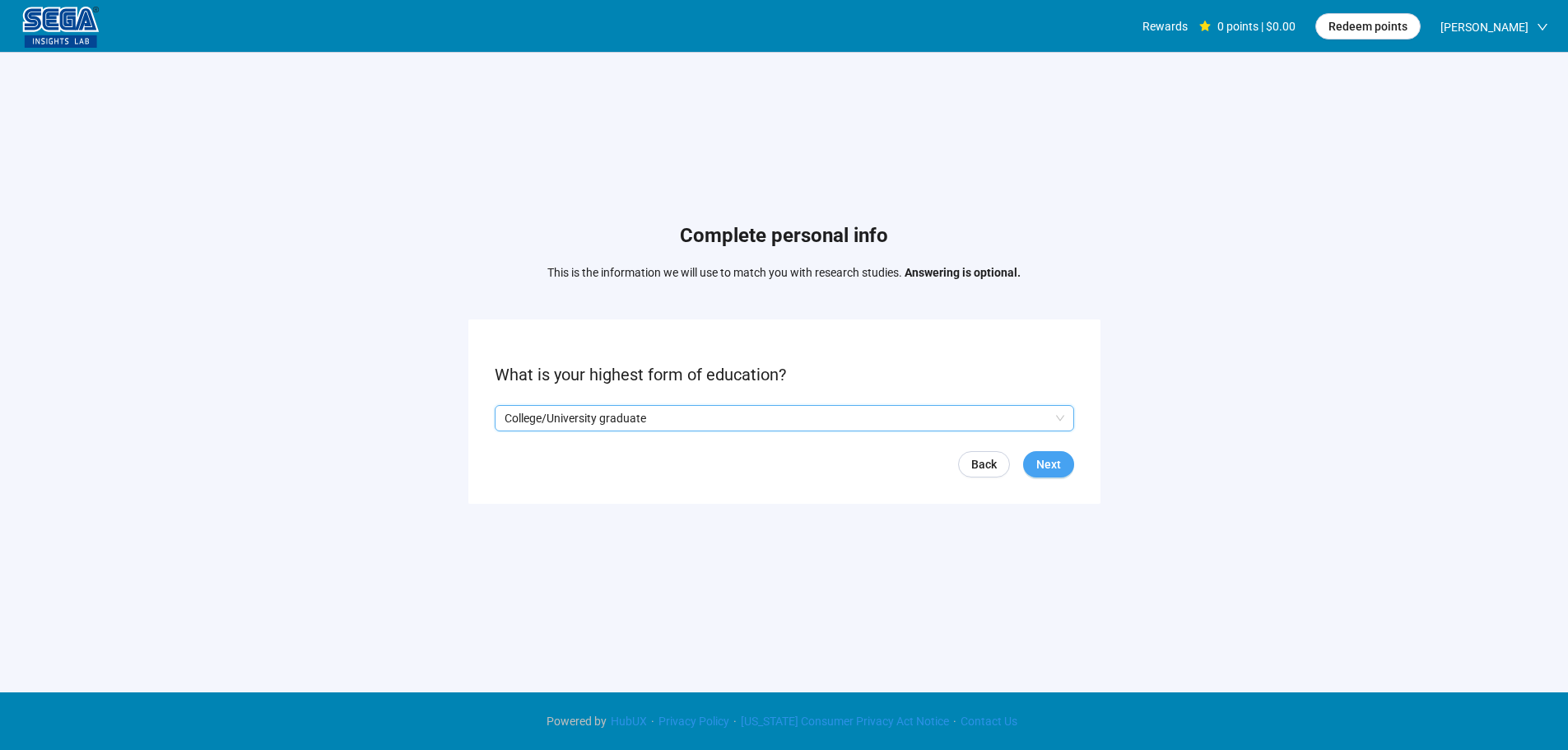
click at [1054, 468] on span "Next" at bounding box center [1048, 463] width 25 height 18
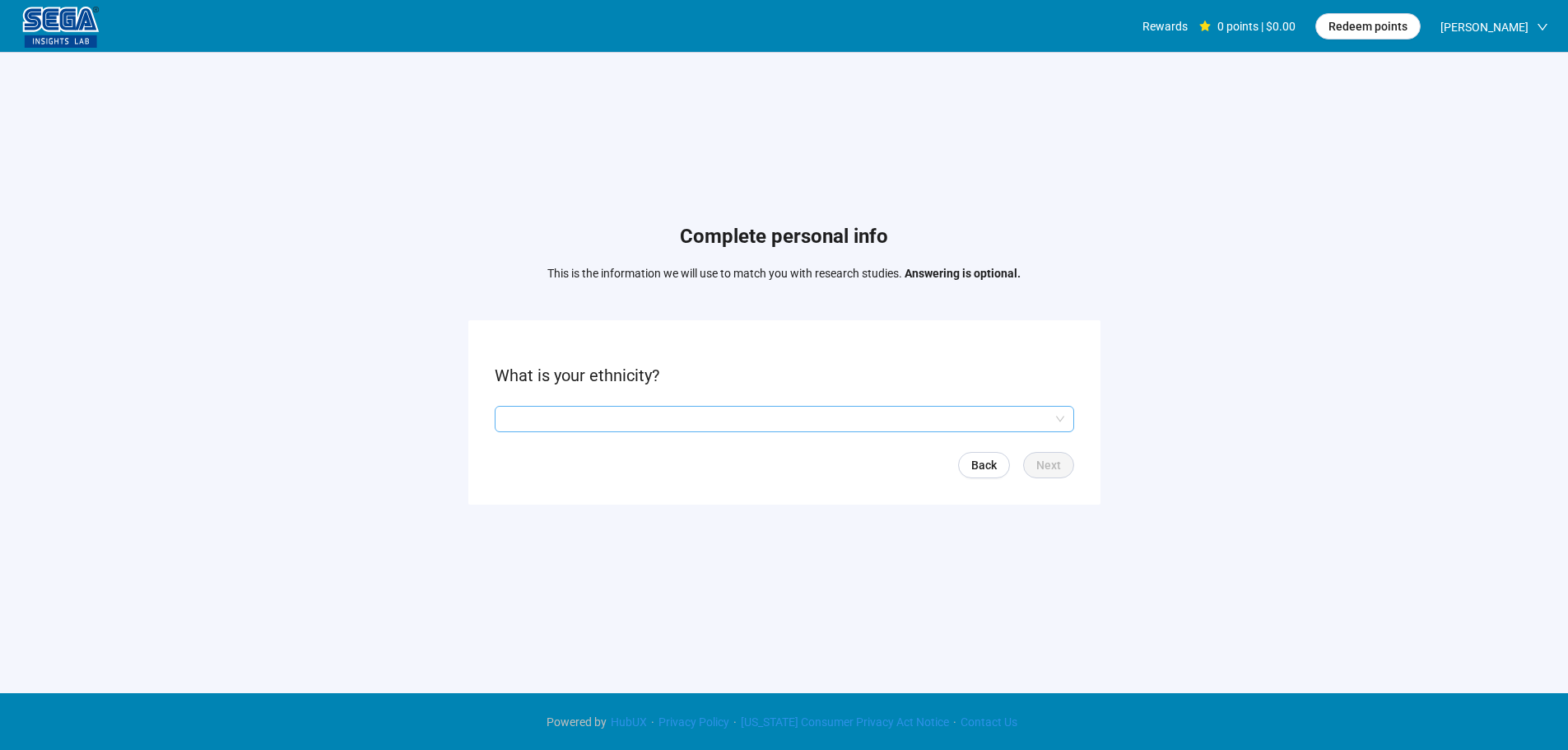
click at [594, 412] on input "search" at bounding box center [784, 418] width 560 height 25
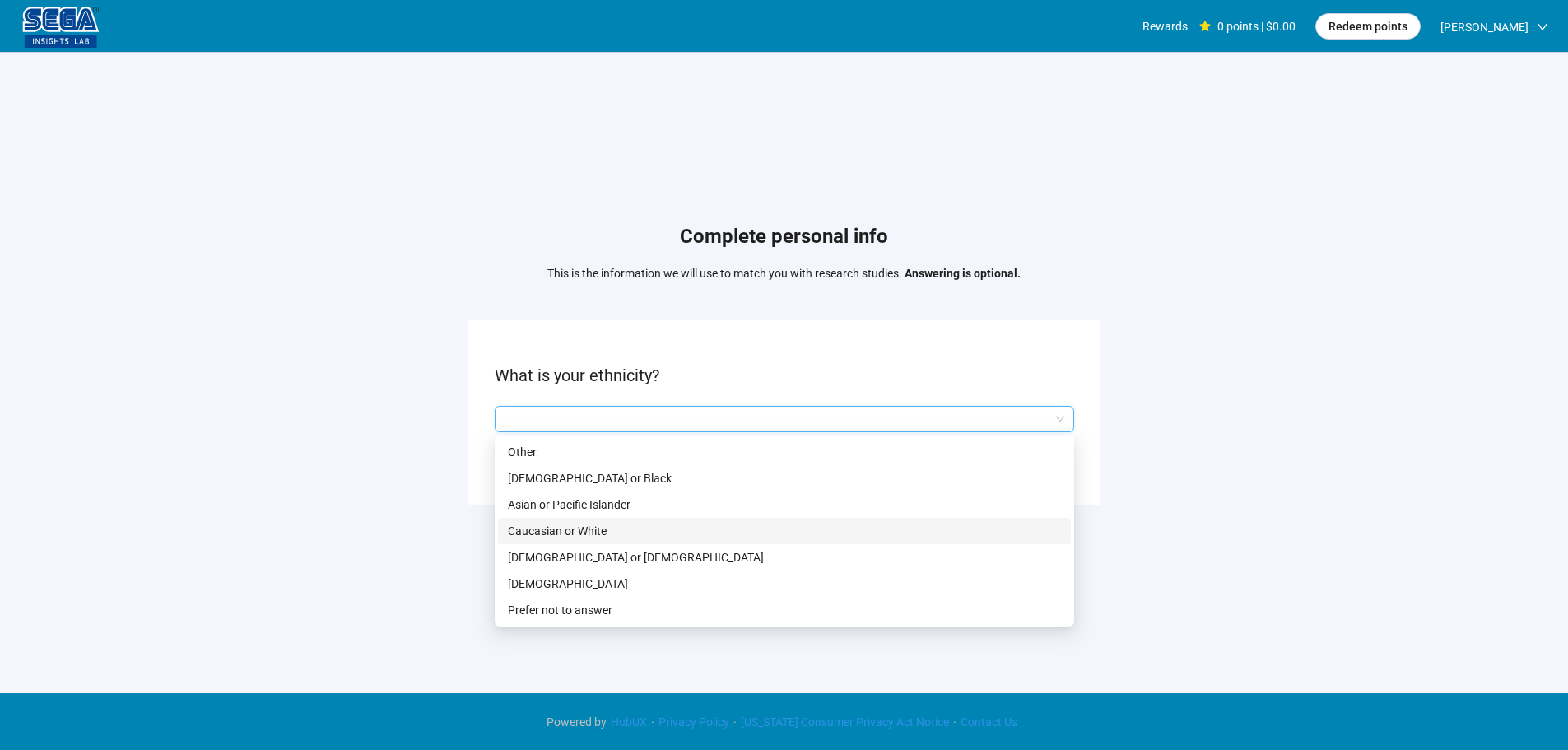
drag, startPoint x: 563, startPoint y: 532, endPoint x: 576, endPoint y: 534, distance: 13.2
click at [564, 531] on p "Caucasian or White" at bounding box center [784, 531] width 553 height 18
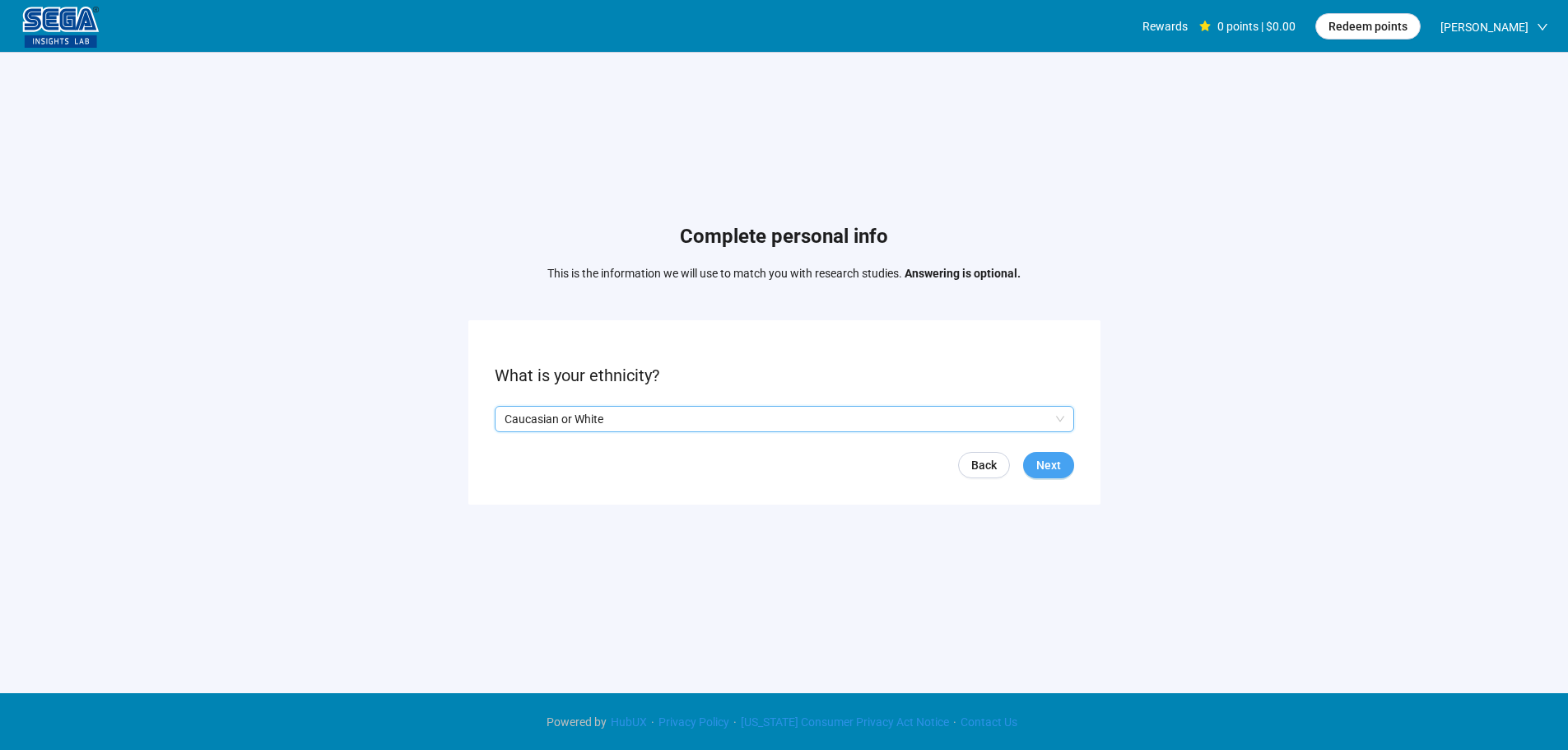
click at [1048, 462] on span "Next" at bounding box center [1048, 464] width 25 height 18
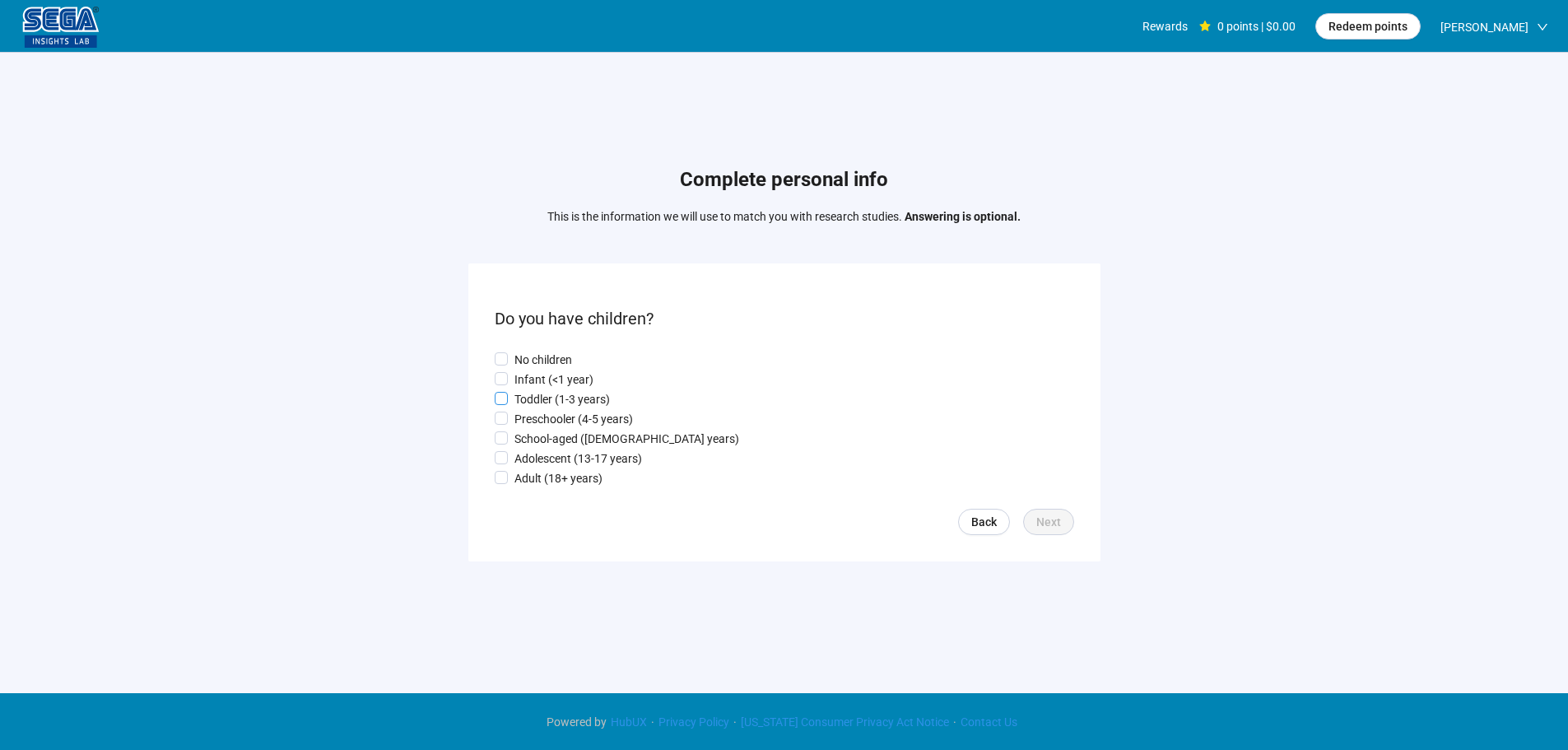
click at [543, 393] on p "Toddler (1-3 years)" at bounding box center [562, 398] width 96 height 18
click at [1040, 523] on span "Next" at bounding box center [1048, 521] width 25 height 18
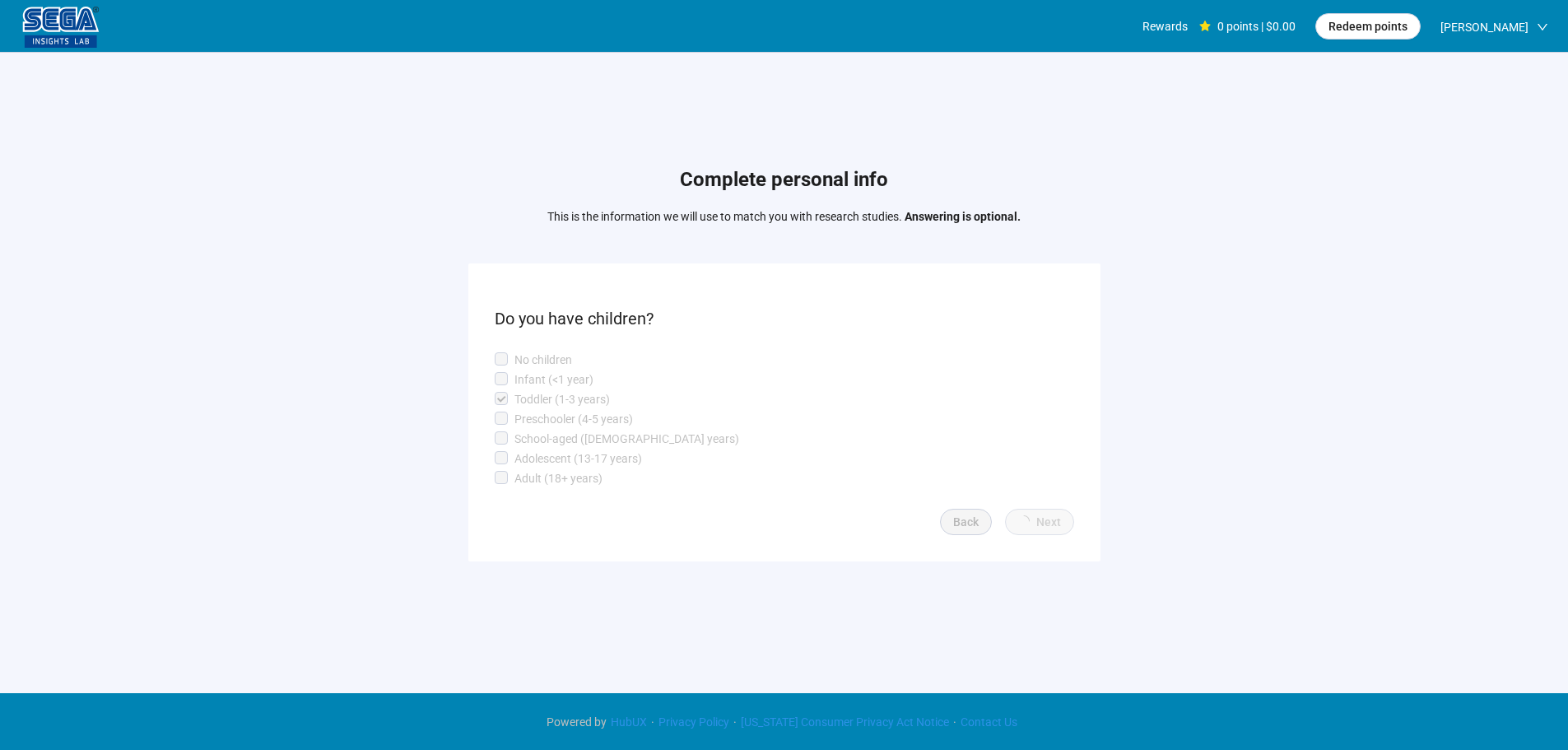
scroll to position [1, 0]
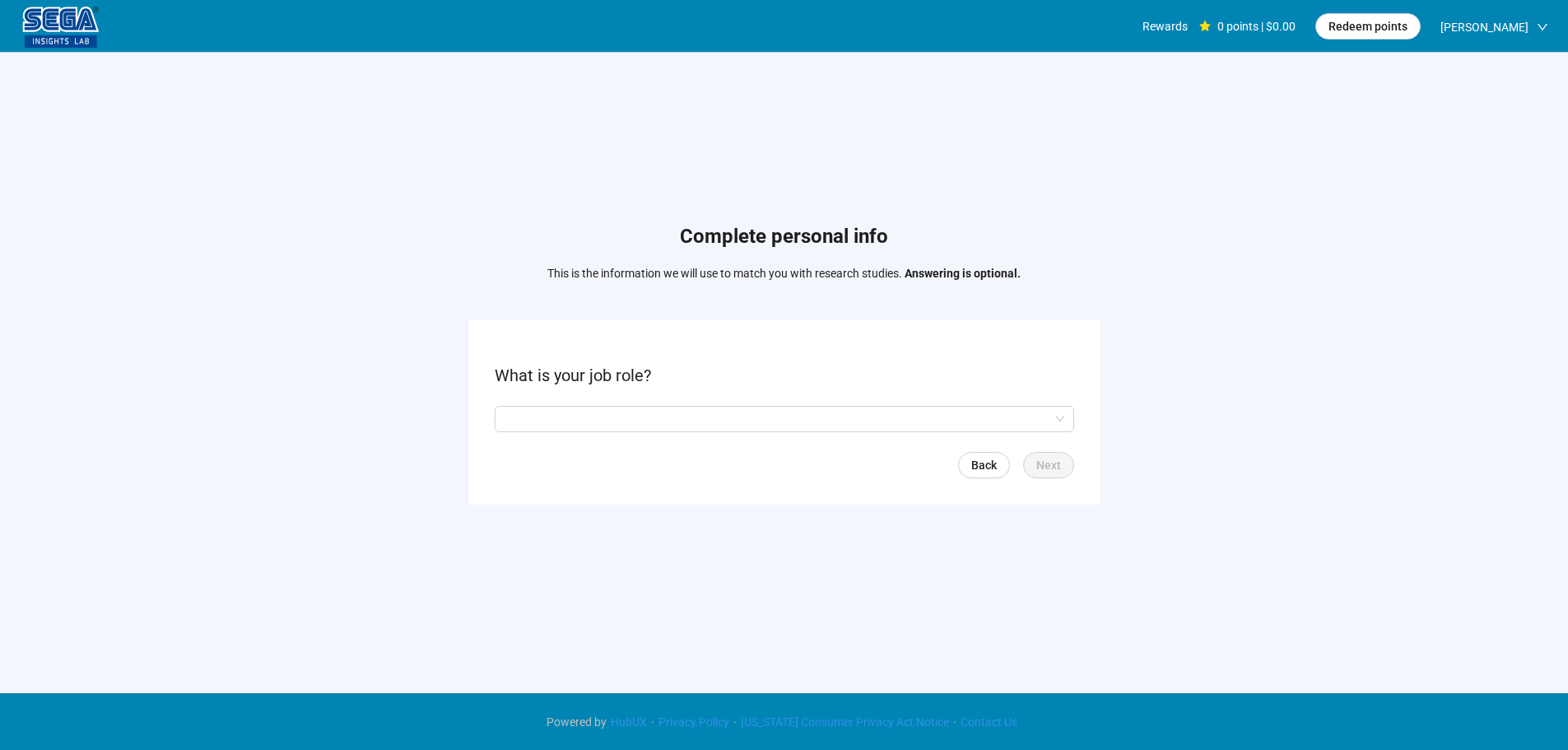
click at [552, 402] on form "What is your job role? Back Next" at bounding box center [784, 411] width 632 height 183
click at [554, 422] on input "search" at bounding box center [784, 418] width 560 height 25
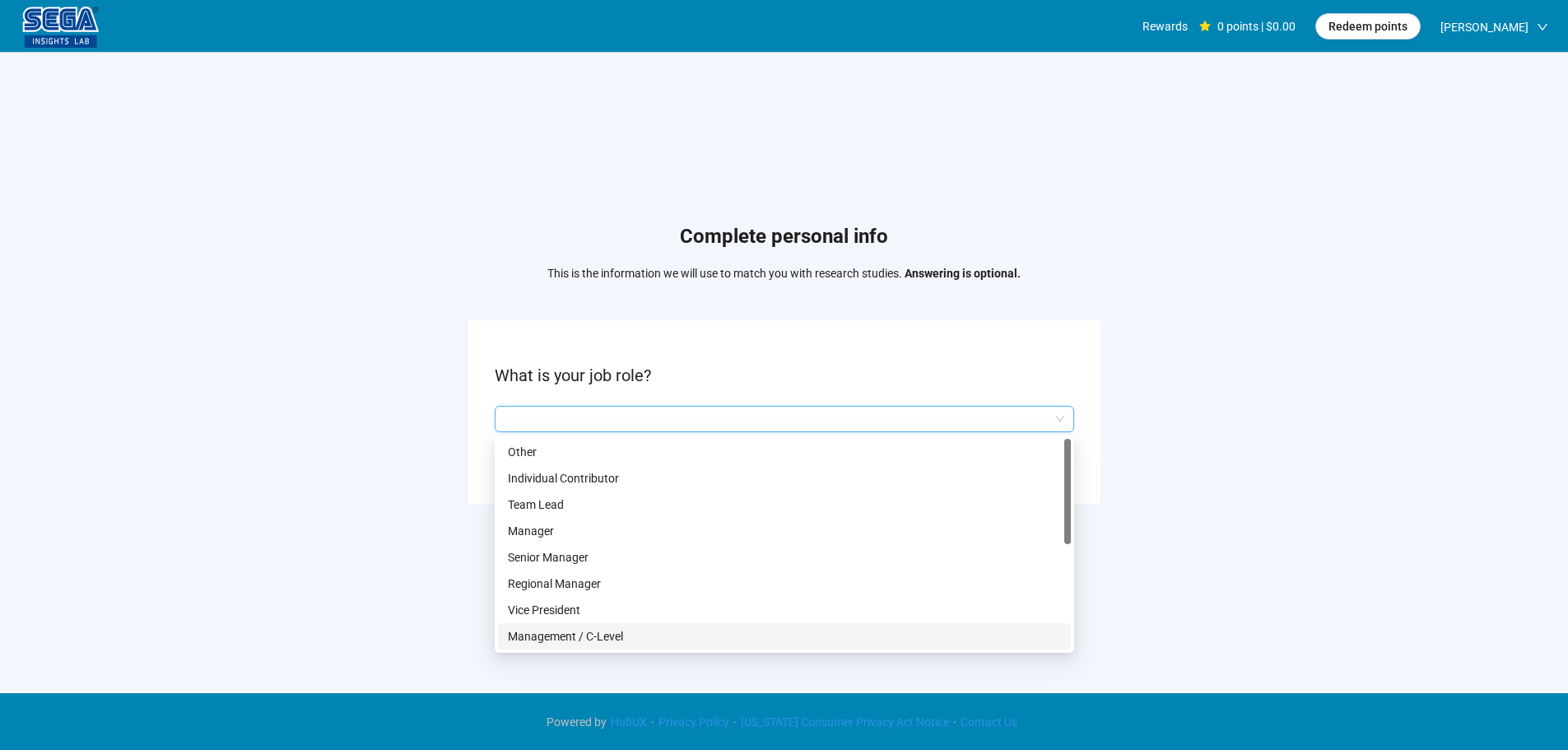
click at [603, 634] on p "Management / C-Level" at bounding box center [784, 636] width 553 height 18
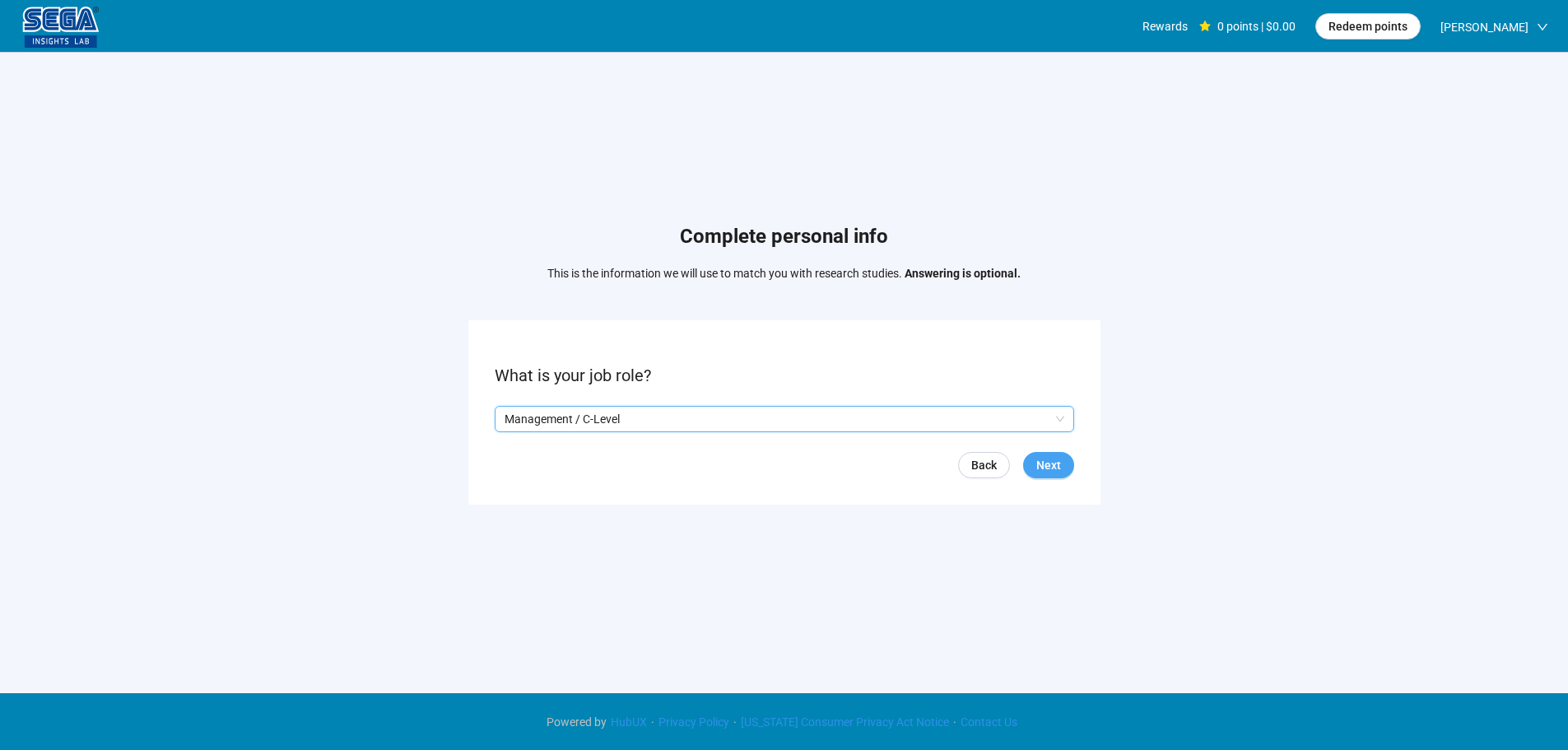
click at [1048, 465] on span "Next" at bounding box center [1048, 464] width 25 height 18
click at [537, 430] on input "search" at bounding box center [784, 418] width 560 height 25
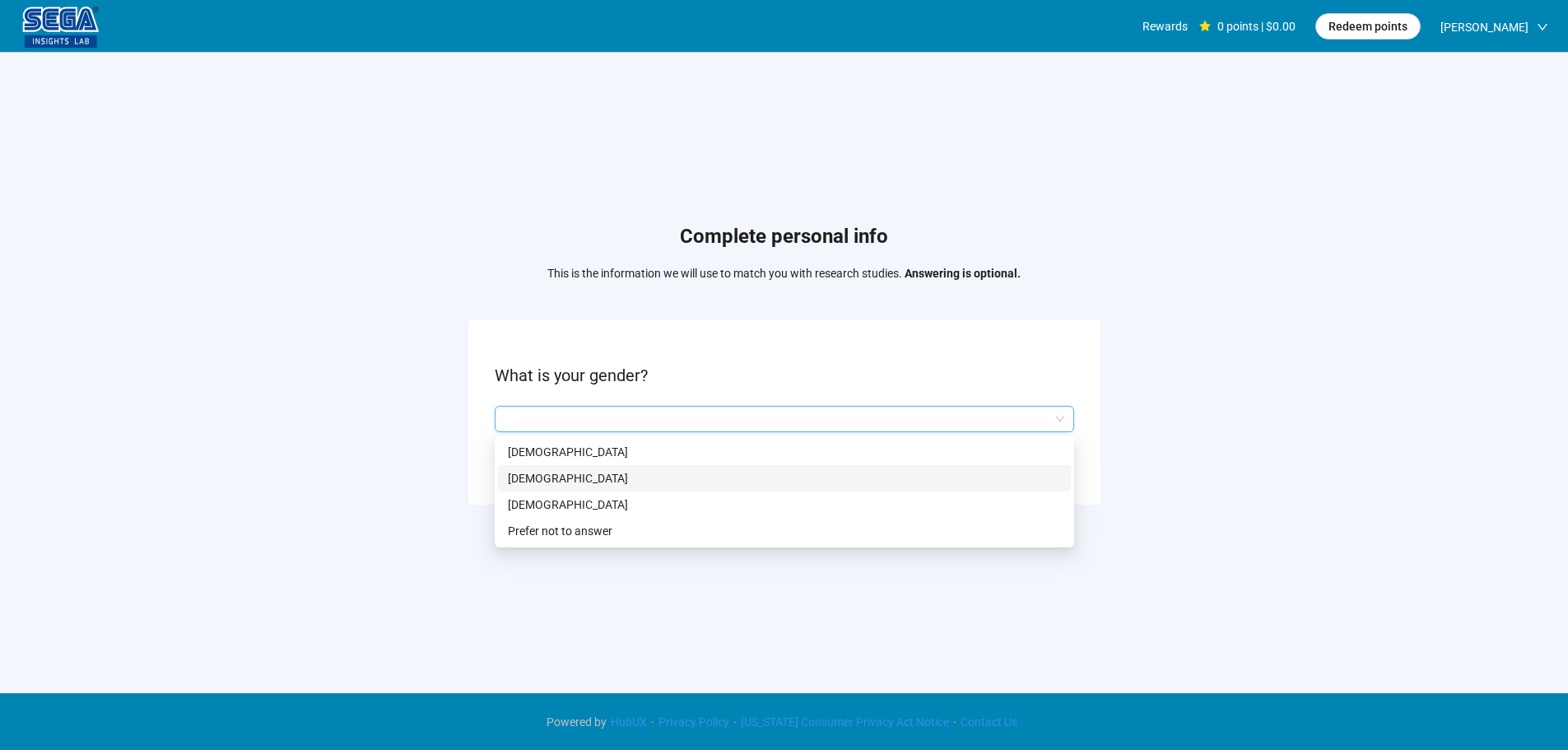
click at [533, 480] on p "[DEMOGRAPHIC_DATA]" at bounding box center [784, 478] width 553 height 18
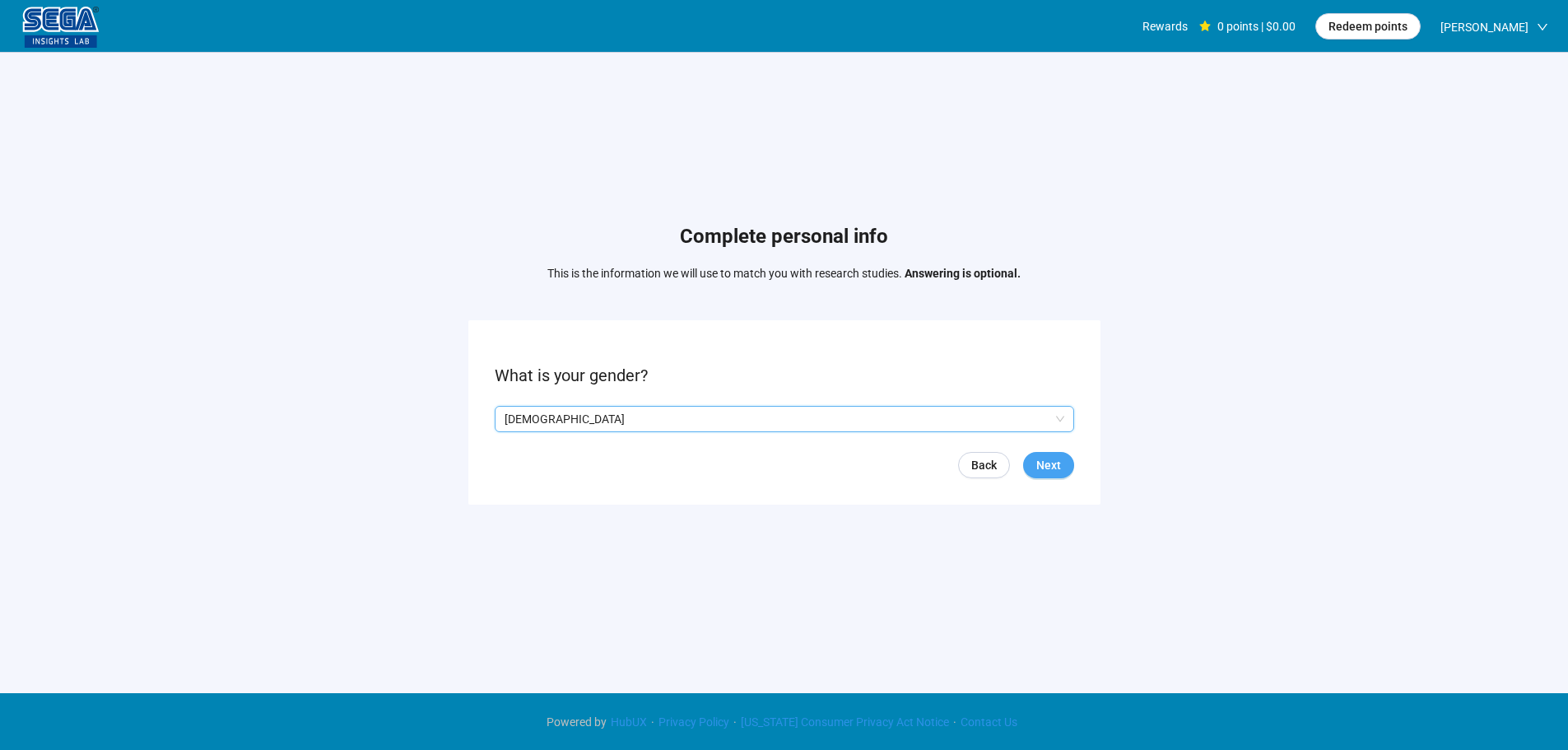
click at [1024, 459] on div "Back Next" at bounding box center [784, 465] width 579 height 26
click at [1032, 462] on button "Next" at bounding box center [1048, 465] width 51 height 26
click at [522, 426] on input at bounding box center [531, 418] width 73 height 25
type input "**"
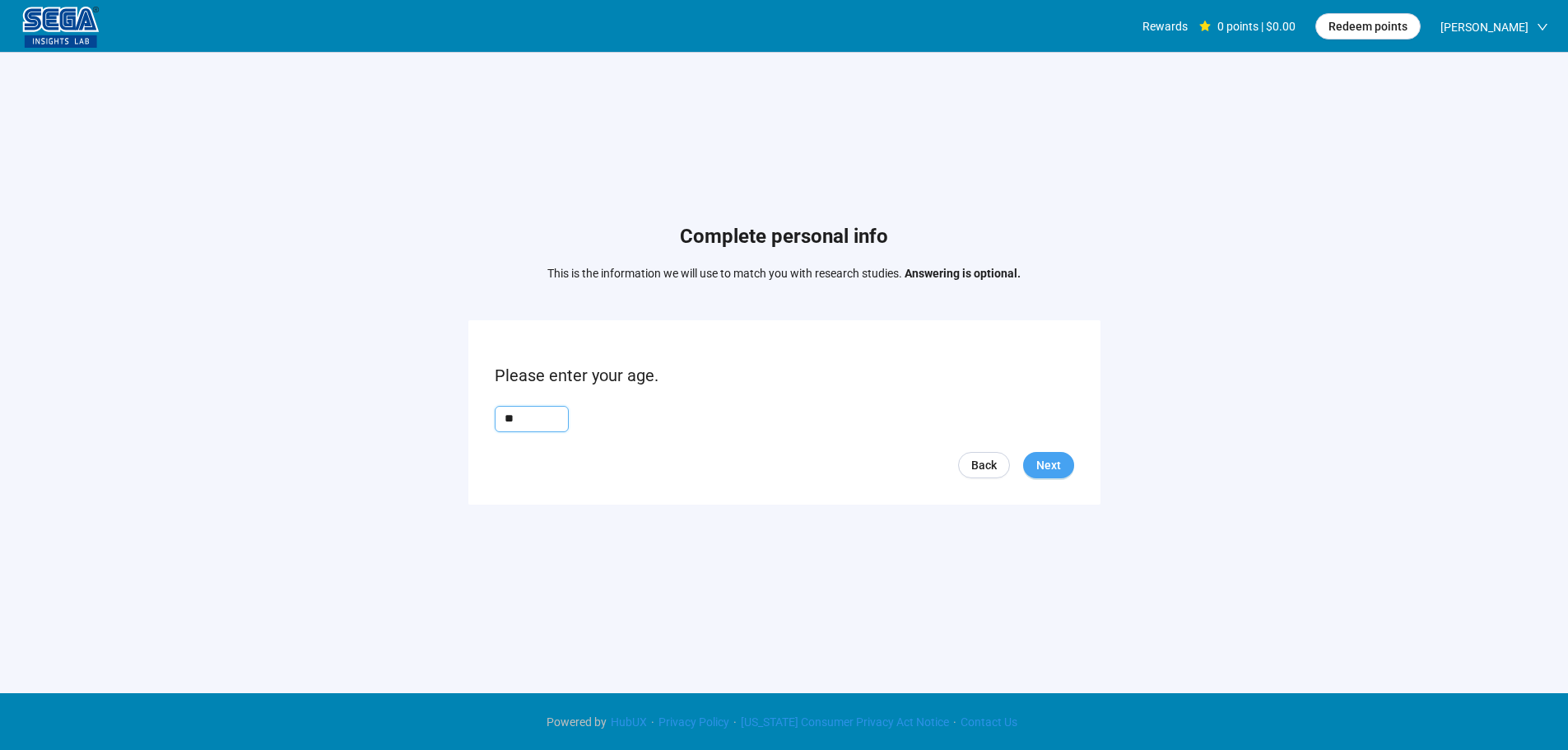
click at [1066, 461] on button "Next" at bounding box center [1048, 465] width 51 height 26
click at [602, 421] on input "search" at bounding box center [784, 418] width 560 height 25
click at [617, 381] on p "Do you live in [GEOGRAPHIC_DATA], and if so, which state do you live in?" at bounding box center [784, 375] width 579 height 26
click at [613, 409] on input "search" at bounding box center [784, 418] width 560 height 25
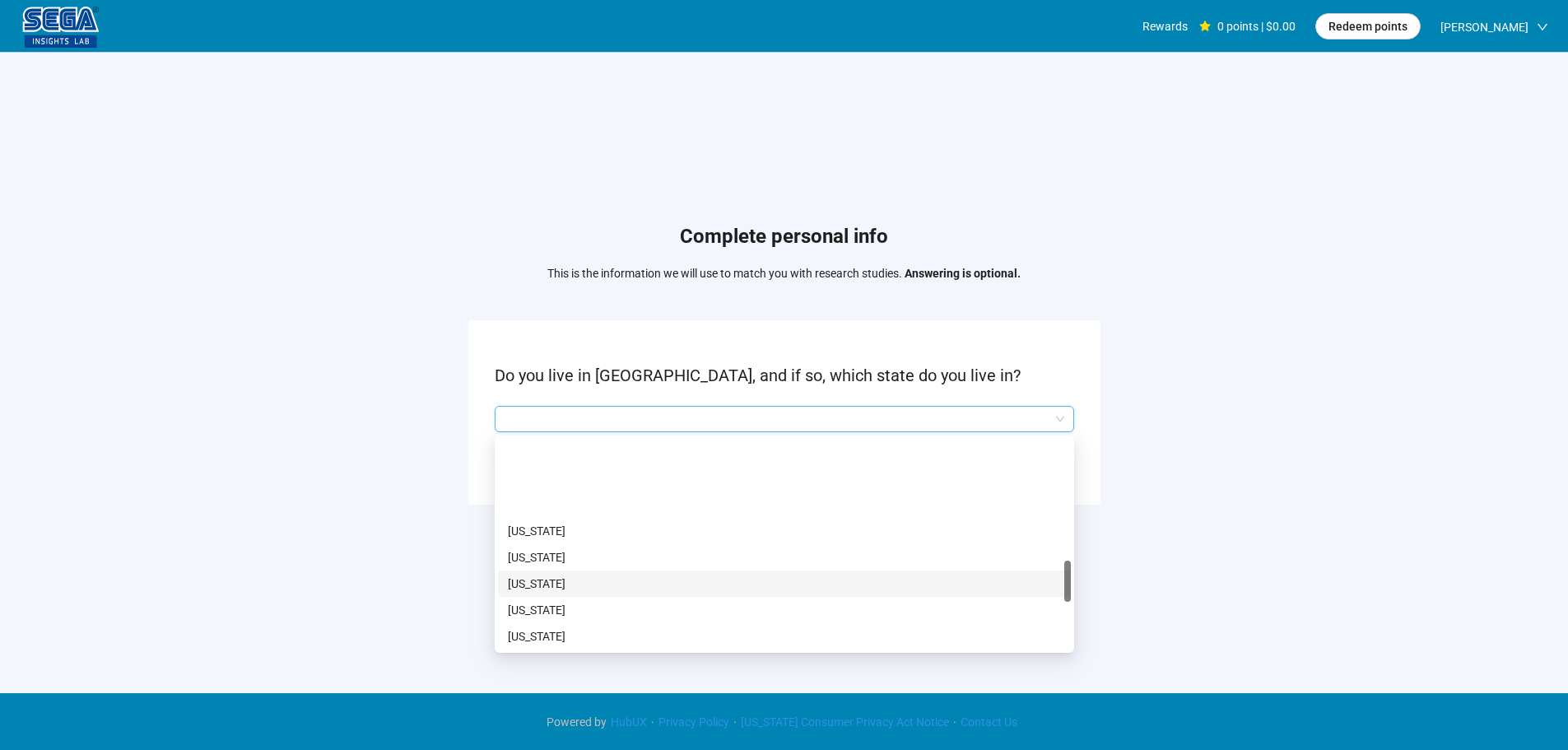
scroll to position [741, 0]
click at [562, 576] on p "[US_STATE]" at bounding box center [784, 579] width 553 height 18
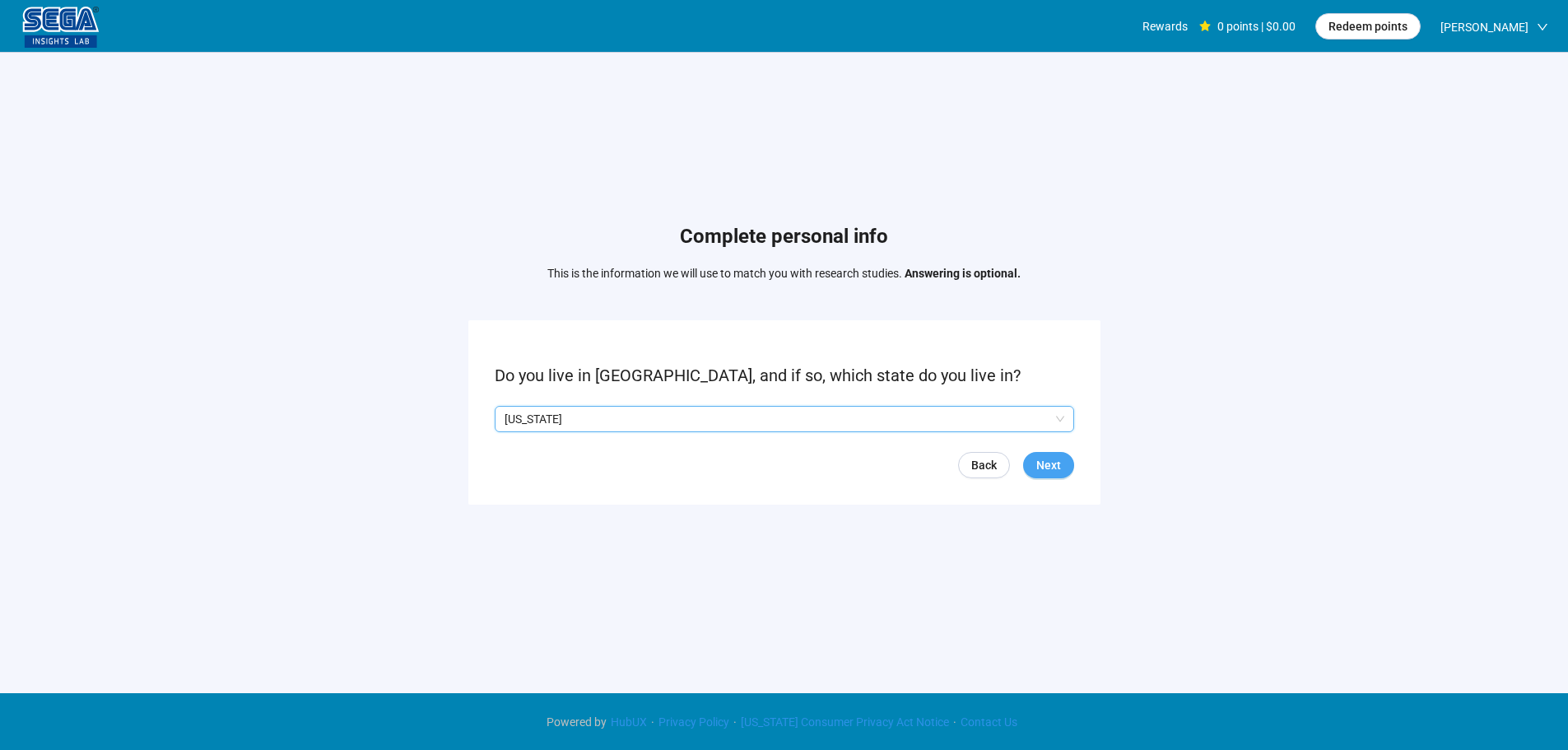
click at [1053, 468] on span "Next" at bounding box center [1048, 464] width 25 height 18
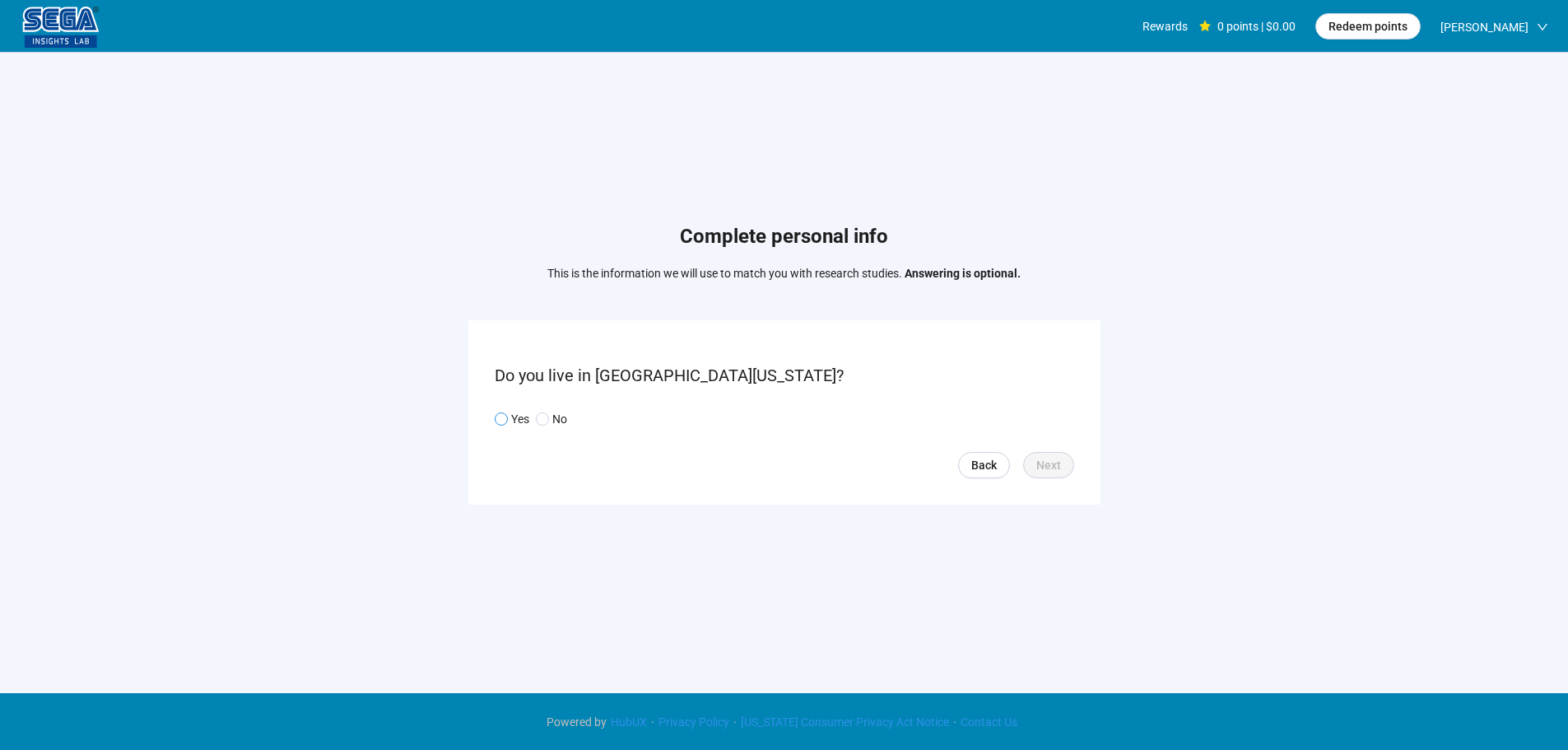
click at [497, 424] on span at bounding box center [501, 418] width 13 height 13
click at [602, 521] on div "Complete personal info This is the information we will use to match you with re…" at bounding box center [784, 368] width 1568 height 631
click at [1035, 464] on button "Next" at bounding box center [1048, 465] width 51 height 26
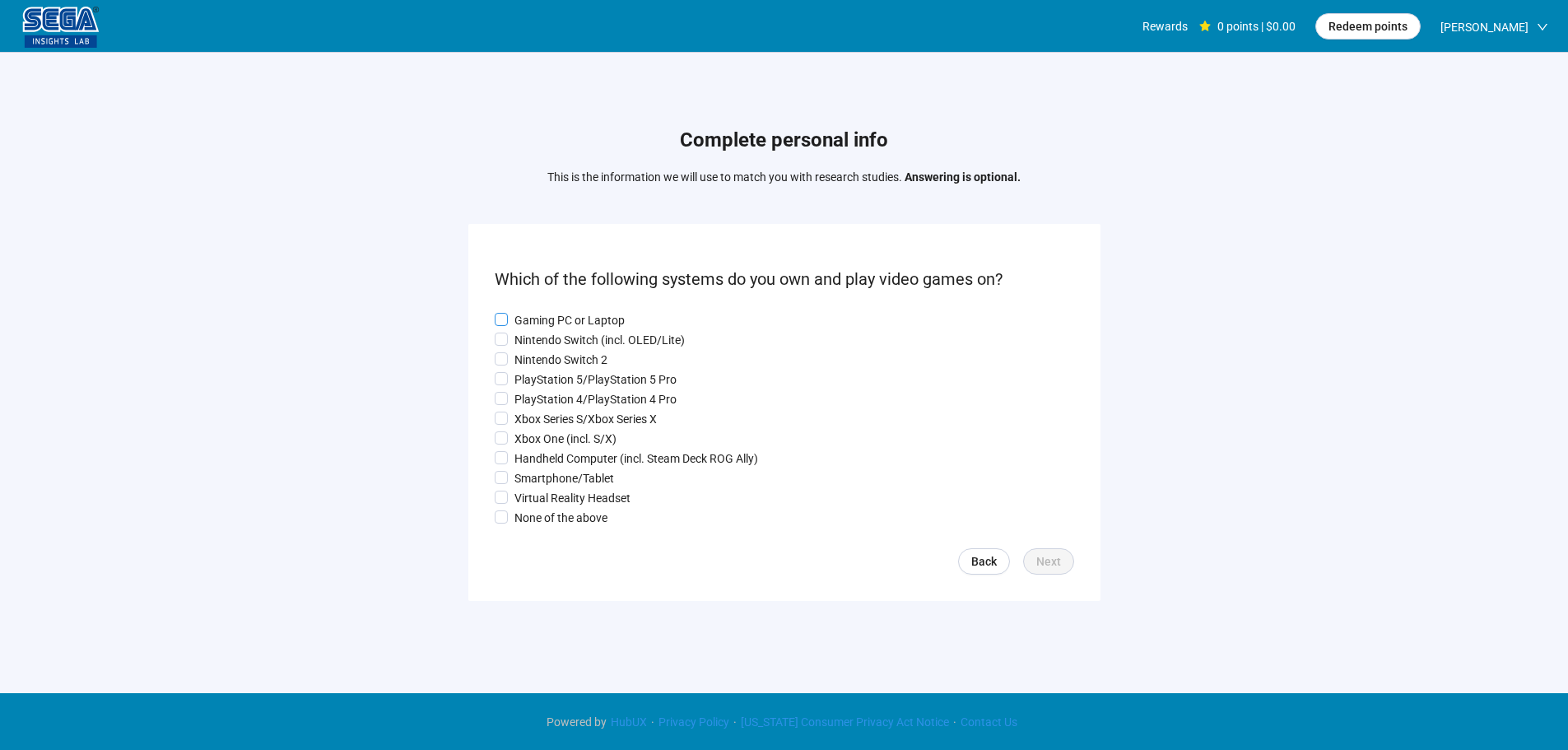
click at [562, 317] on p "Gaming PC or Laptop" at bounding box center [569, 320] width 110 height 18
drag, startPoint x: 548, startPoint y: 333, endPoint x: 543, endPoint y: 352, distance: 19.6
click at [545, 339] on p "Nintendo Switch (incl. OLED/Lite)" at bounding box center [600, 340] width 171 height 18
click at [542, 362] on p "Nintendo Switch 2" at bounding box center [560, 359] width 93 height 18
click at [535, 385] on p "PlayStation 5/PlayStation 5 Pro" at bounding box center [595, 379] width 162 height 18
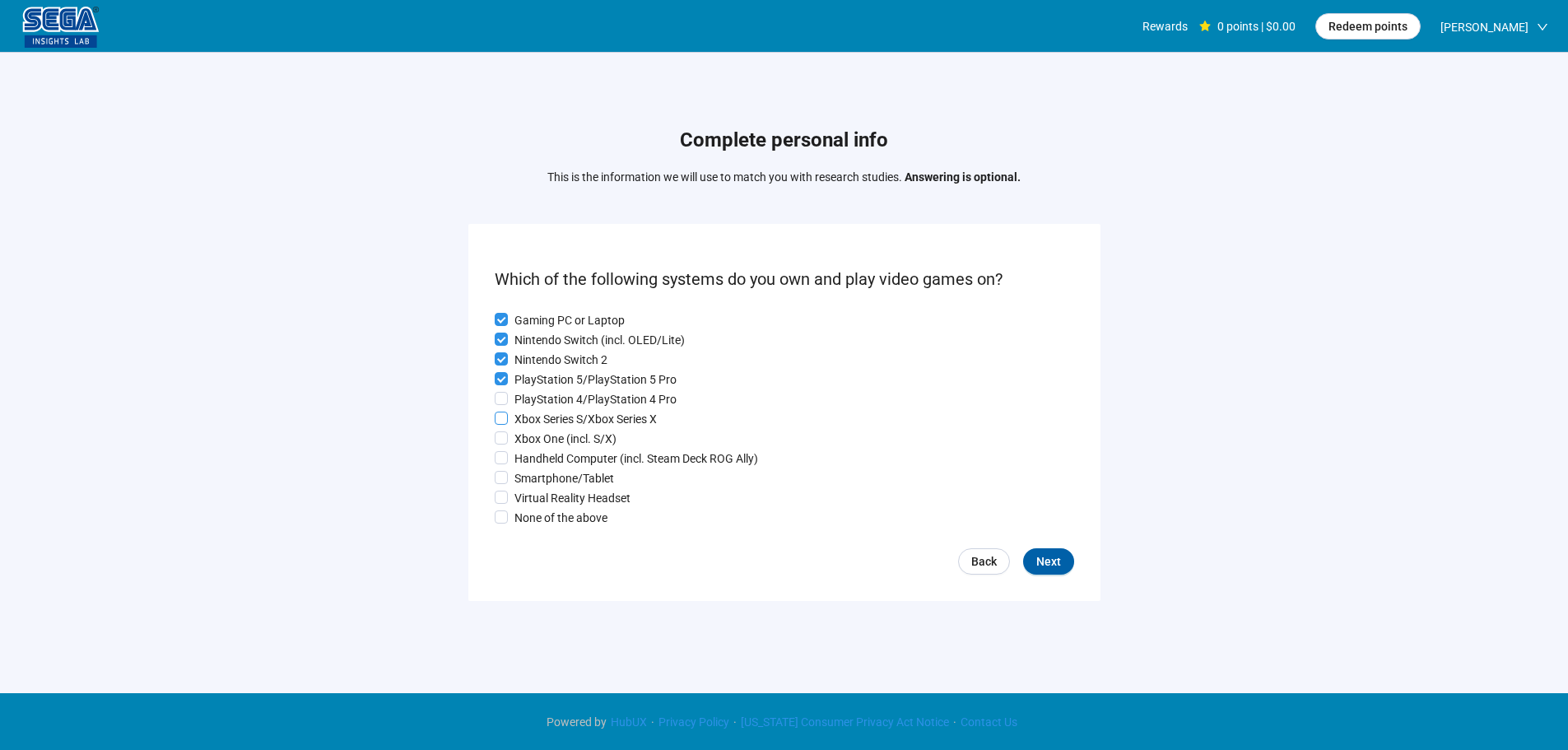
click at [532, 413] on p "Xbox Series S/Xbox Series X" at bounding box center [585, 418] width 142 height 18
click at [528, 440] on p "Xbox One (incl. S/X)" at bounding box center [566, 439] width 102 height 18
click at [526, 390] on p "PlayStation 4/PlayStation 4 Pro" at bounding box center [595, 398] width 162 height 18
click at [531, 465] on p "Handheld Computer (incl. Steam Deck ROG Ally)" at bounding box center [636, 458] width 244 height 18
click at [538, 486] on p "Smartphone/Tablet" at bounding box center [564, 478] width 100 height 18
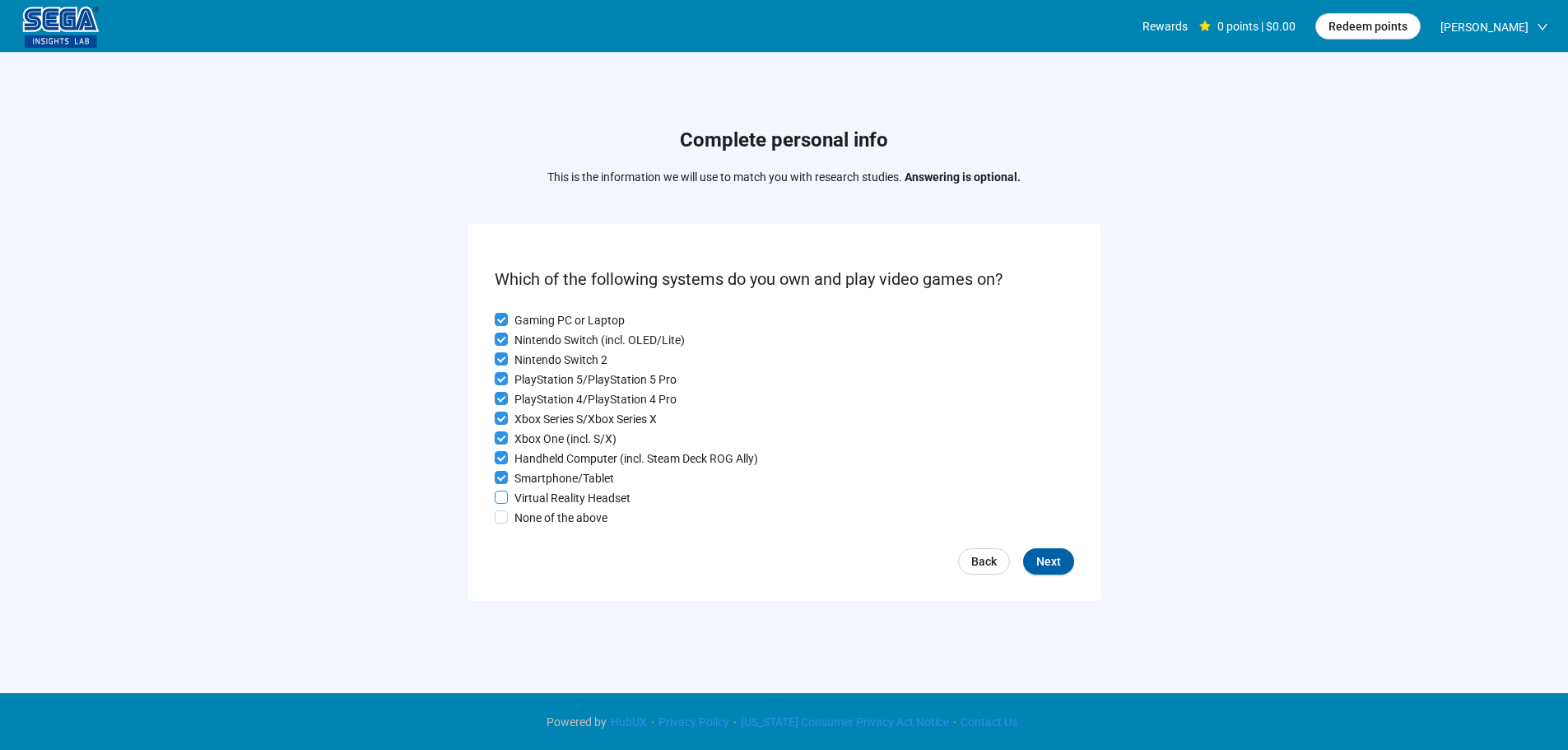
click at [547, 504] on p "Virtual Reality Headset" at bounding box center [572, 497] width 116 height 18
click at [1063, 562] on button "Next" at bounding box center [1048, 561] width 51 height 26
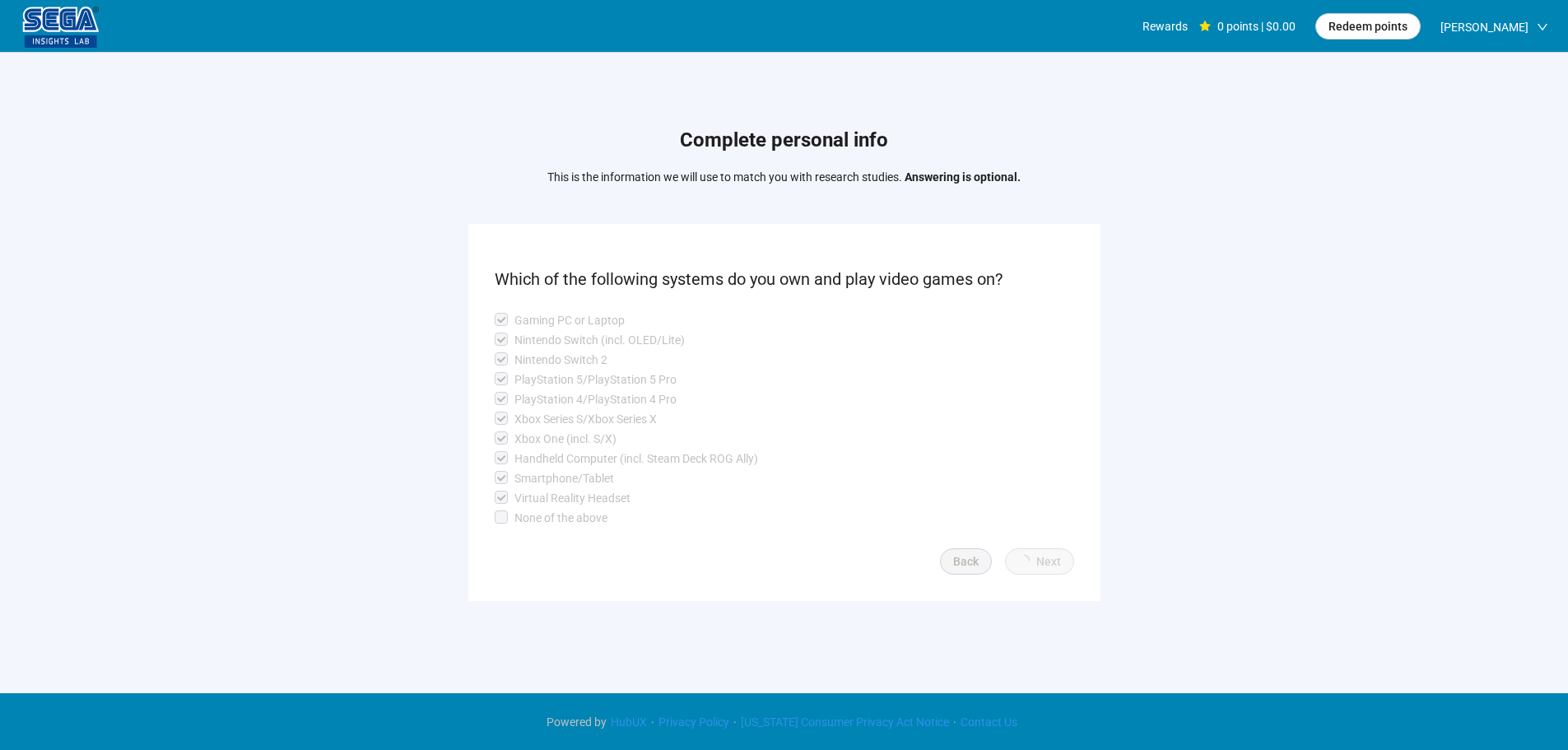
scroll to position [1, 0]
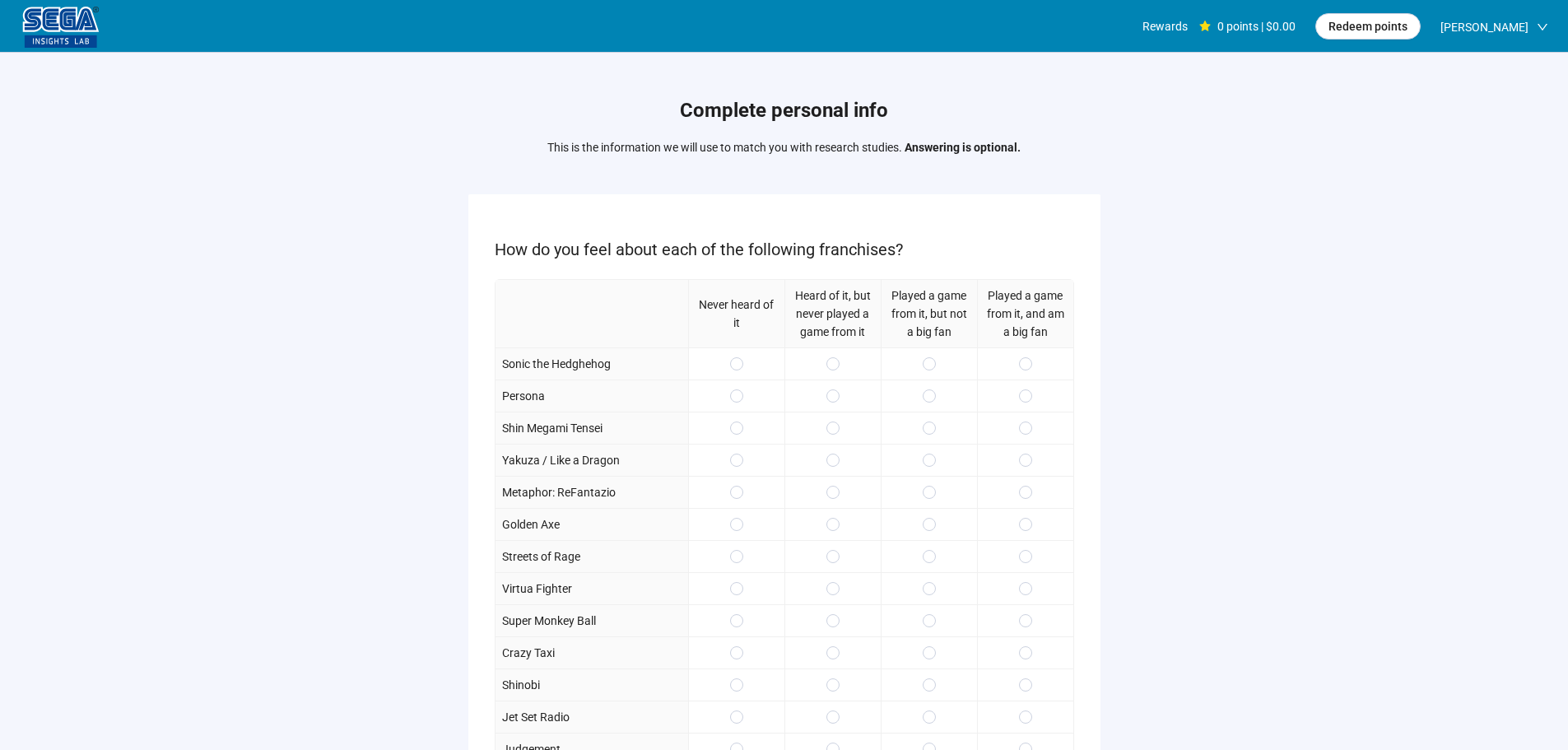
drag, startPoint x: 1012, startPoint y: 362, endPoint x: 1002, endPoint y: 373, distance: 14.9
click at [1013, 361] on div at bounding box center [1025, 363] width 96 height 32
click at [935, 397] on span at bounding box center [928, 395] width 13 height 13
drag, startPoint x: 935, startPoint y: 433, endPoint x: 1041, endPoint y: 374, distance: 121.3
click at [938, 433] on div at bounding box center [928, 427] width 96 height 32
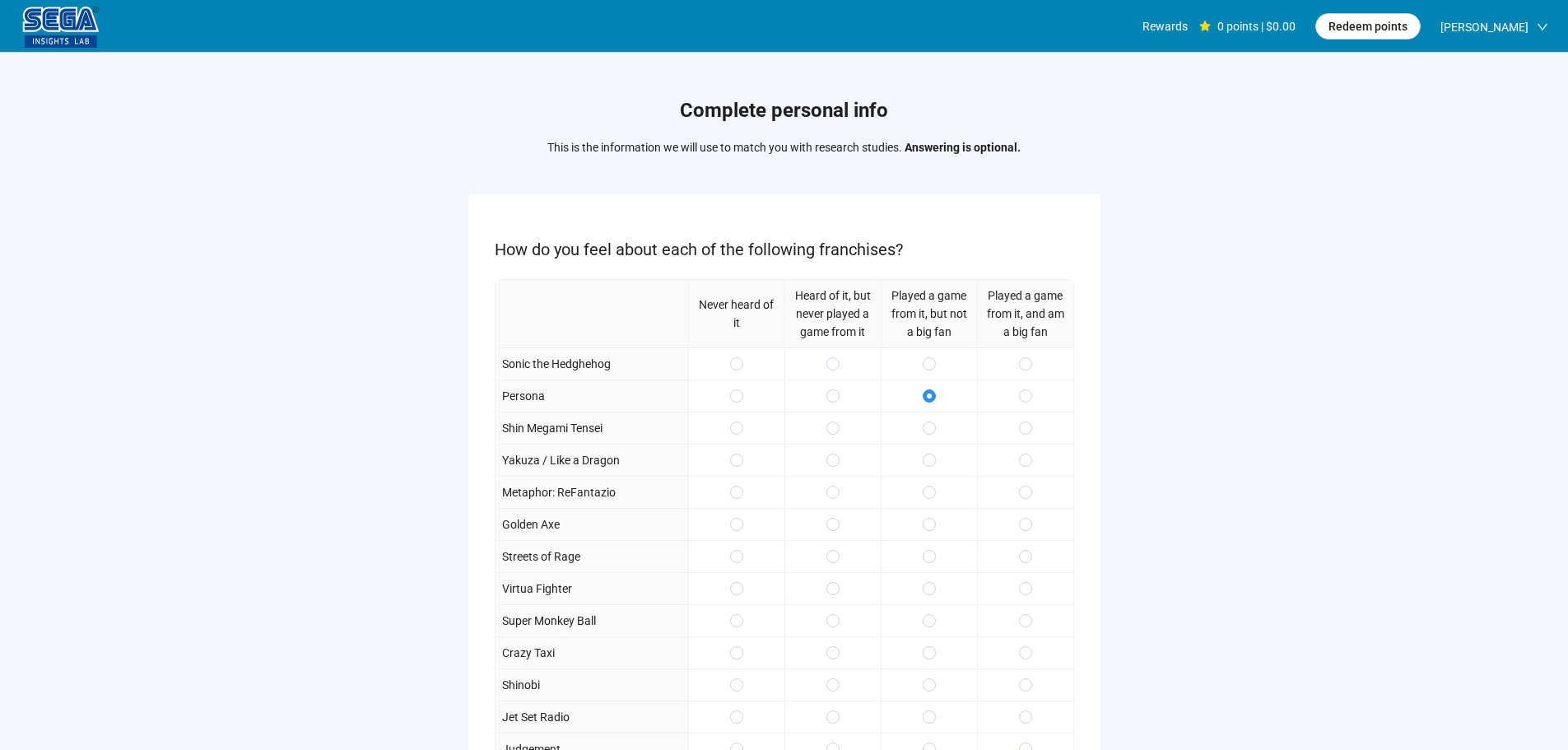
click at [1042, 368] on div at bounding box center [1025, 363] width 96 height 32
click at [1032, 367] on div at bounding box center [1025, 363] width 96 height 32
click at [1021, 409] on div at bounding box center [1025, 396] width 96 height 32
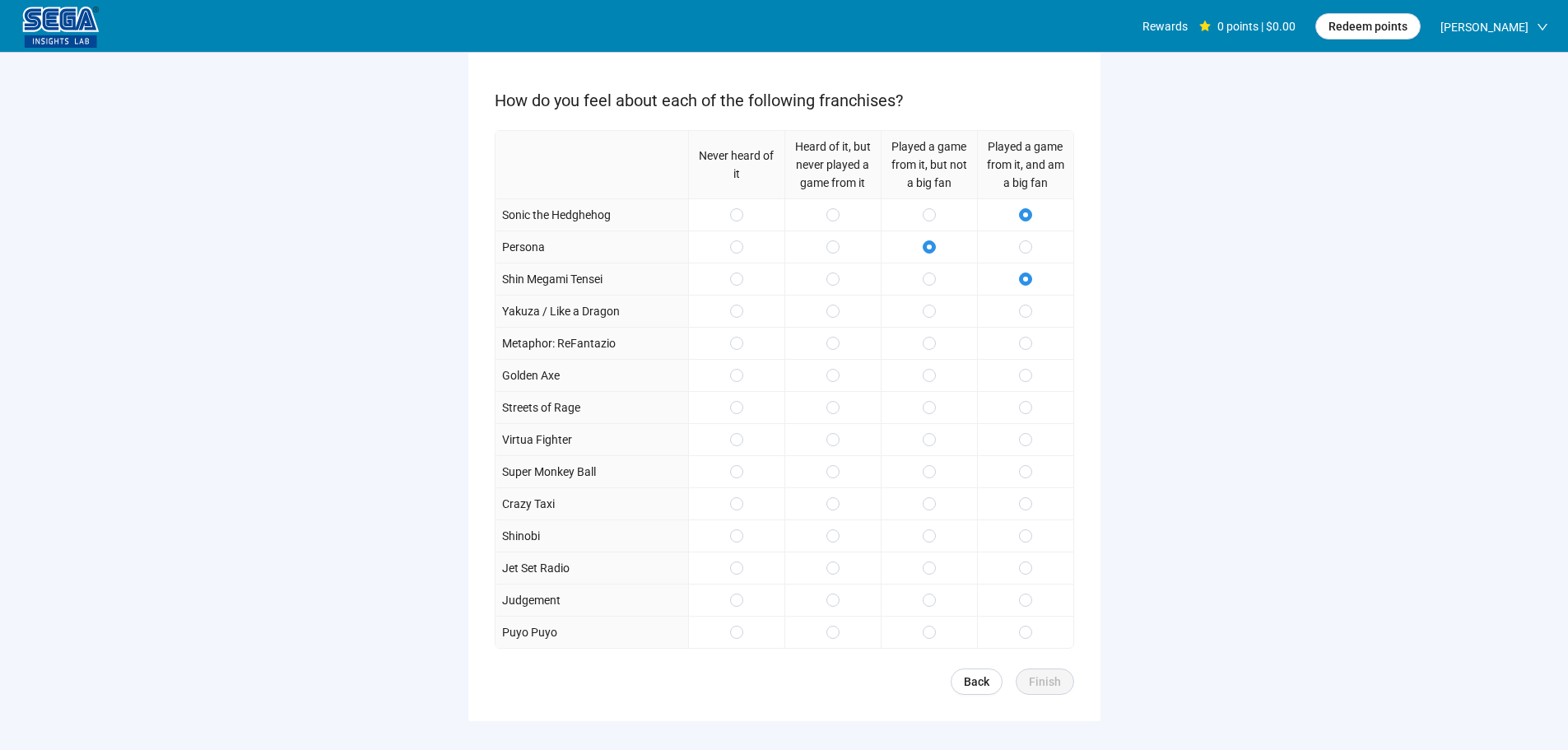
scroll to position [165, 0]
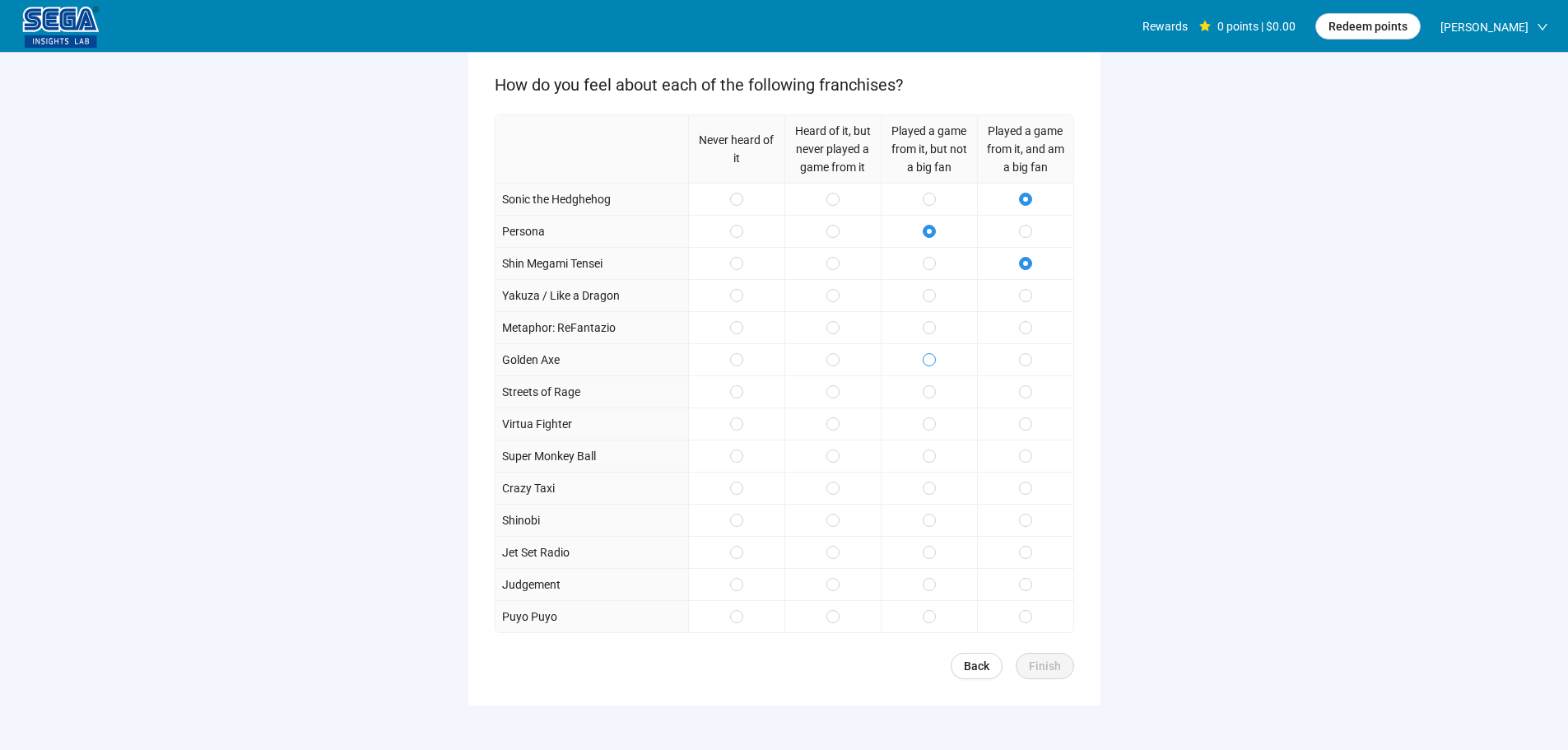
click at [934, 363] on span at bounding box center [928, 359] width 13 height 13
drag, startPoint x: 1030, startPoint y: 380, endPoint x: 1026, endPoint y: 414, distance: 34.2
click at [1029, 380] on div at bounding box center [1025, 392] width 96 height 32
click at [1023, 386] on span at bounding box center [1025, 391] width 13 height 13
click at [934, 551] on span at bounding box center [928, 552] width 13 height 13
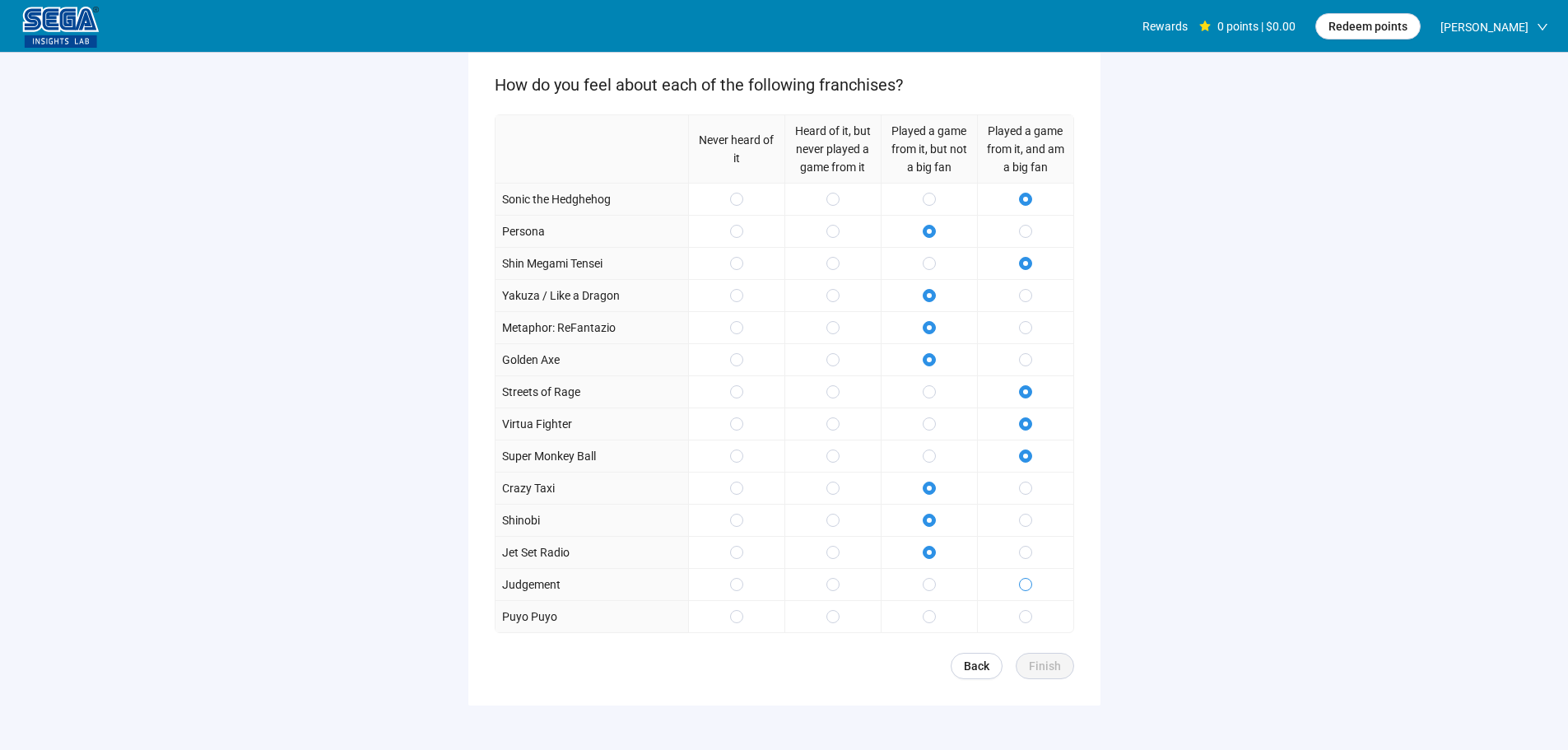
click at [1021, 586] on div at bounding box center [1025, 584] width 96 height 32
click at [1027, 608] on label at bounding box center [1025, 616] width 13 height 18
click at [1029, 576] on label at bounding box center [1025, 584] width 13 height 18
click at [1047, 661] on span "Finish" at bounding box center [1045, 666] width 32 height 18
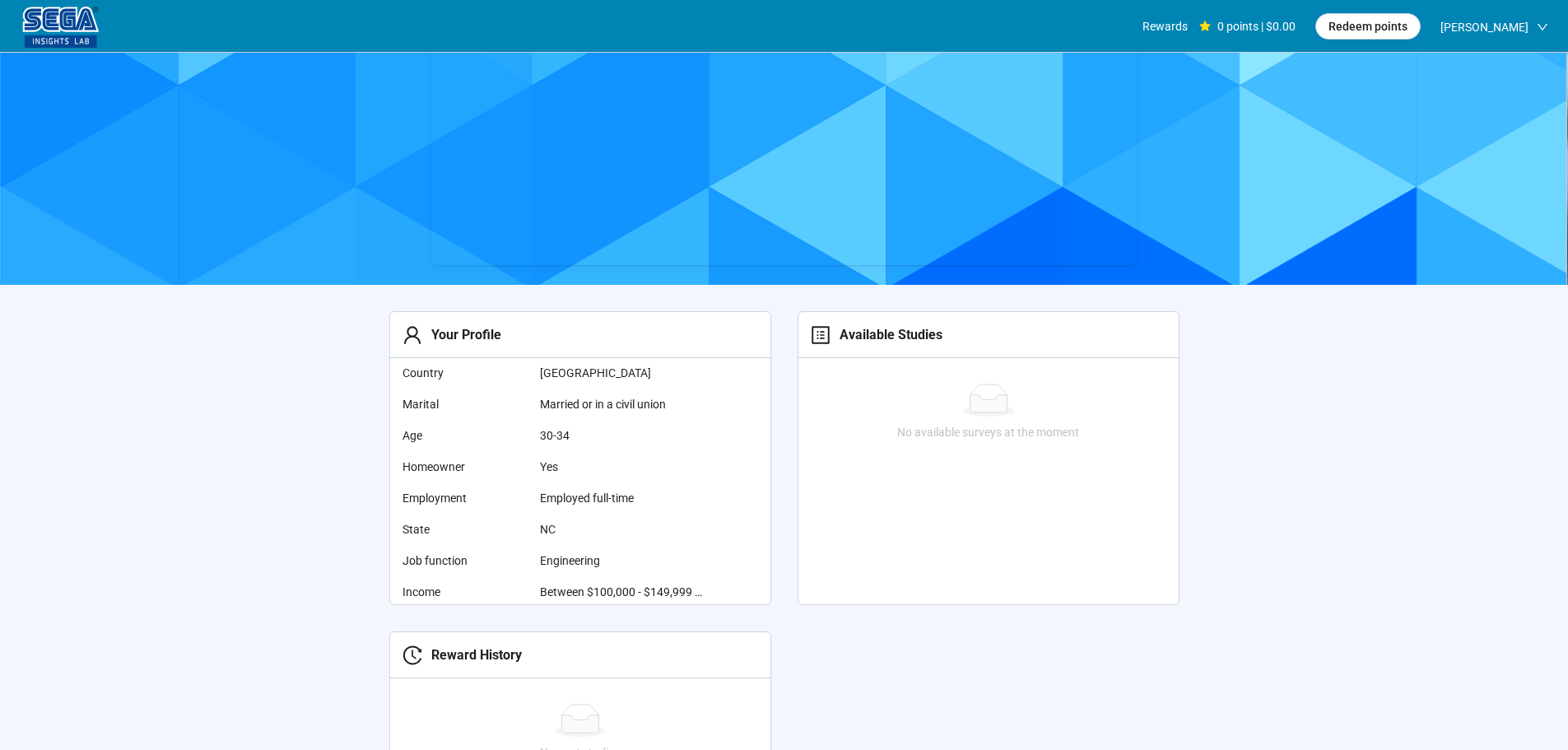
scroll to position [165, 0]
